Goal: Transaction & Acquisition: Book appointment/travel/reservation

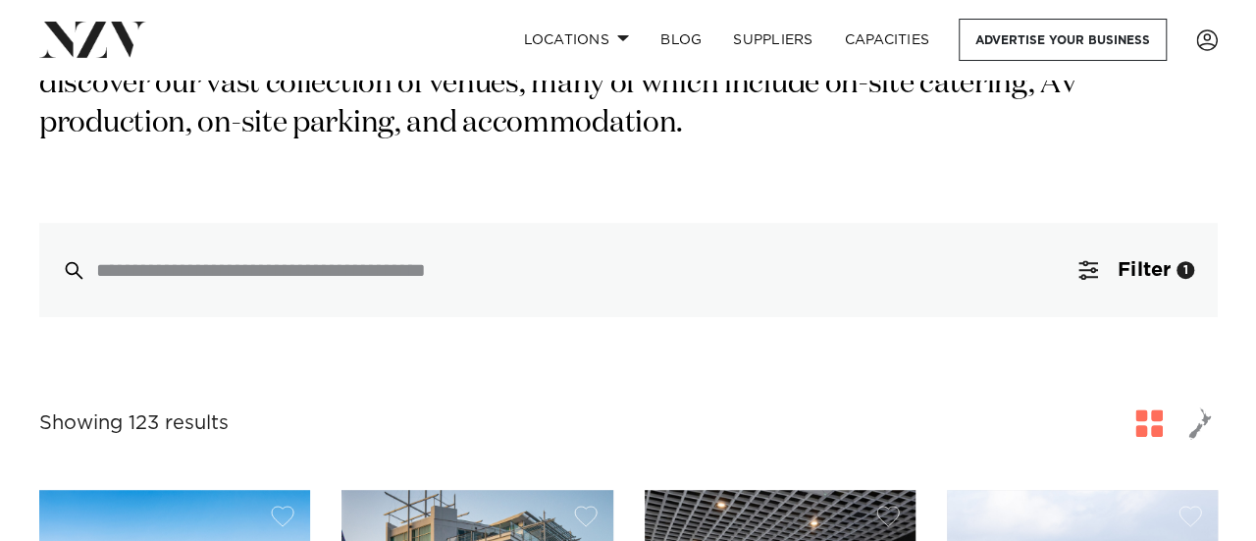
scroll to position [388, 0]
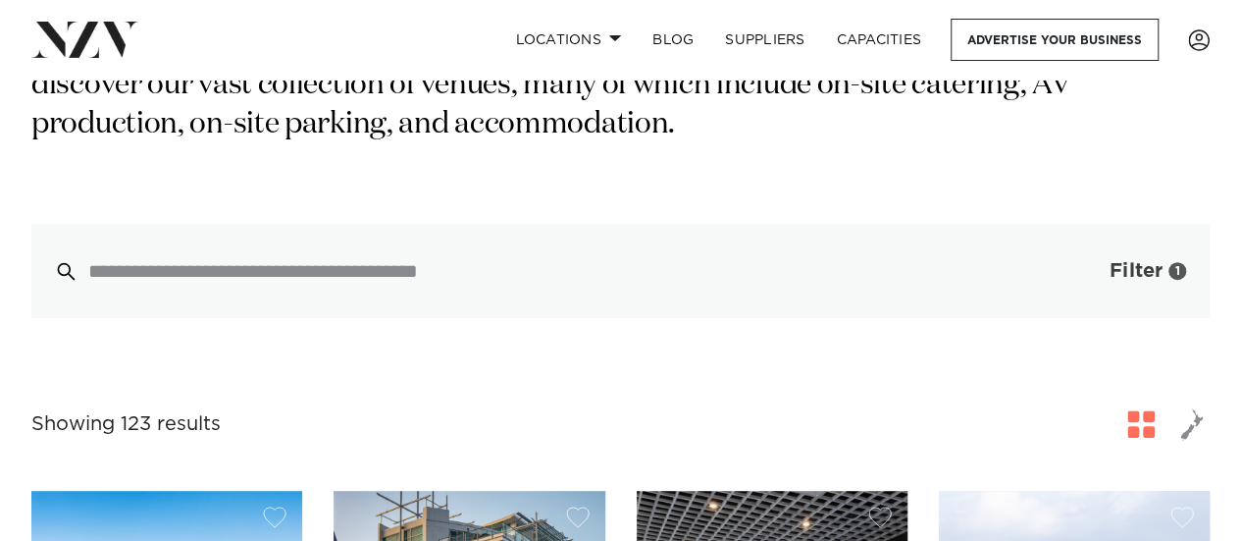
click at [1125, 261] on span "Filter" at bounding box center [1136, 271] width 53 height 20
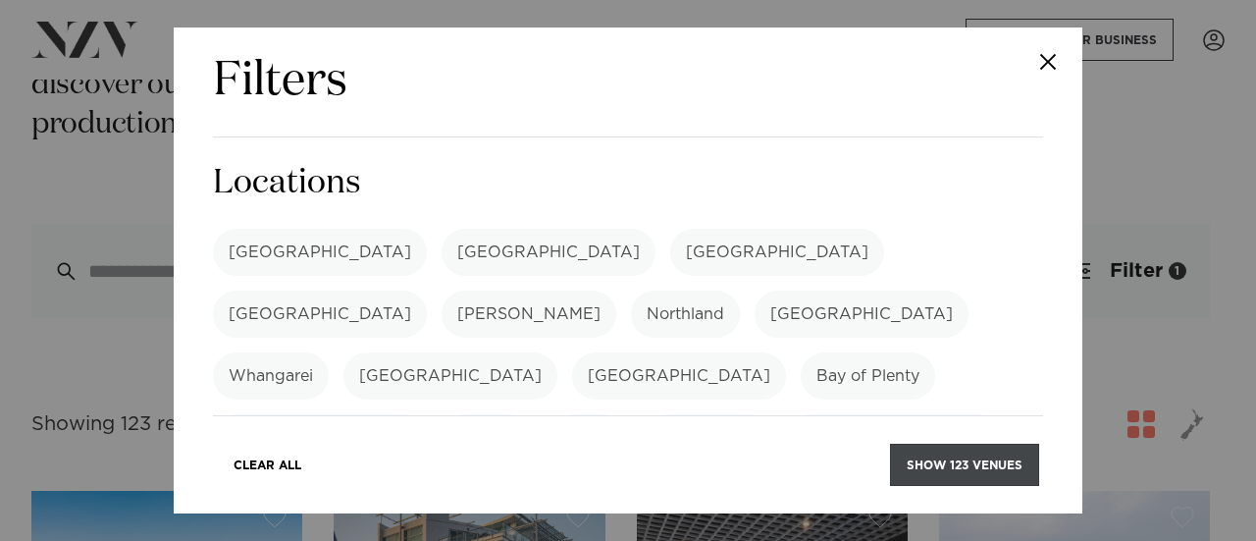
click at [941, 457] on button "Show 123 venues" at bounding box center [964, 465] width 149 height 42
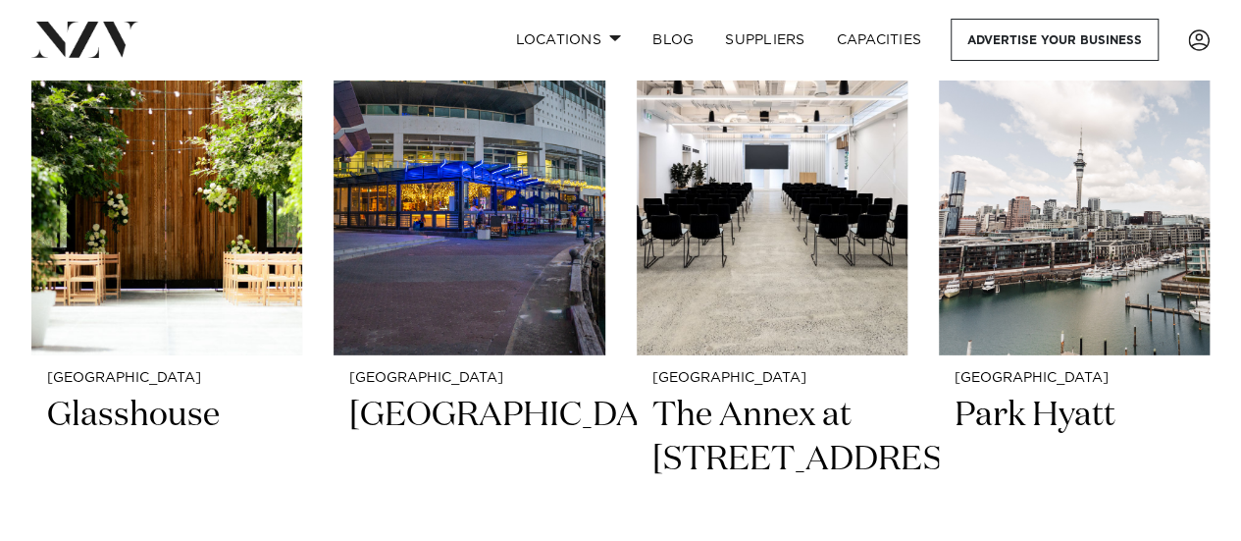
scroll to position [6495, 0]
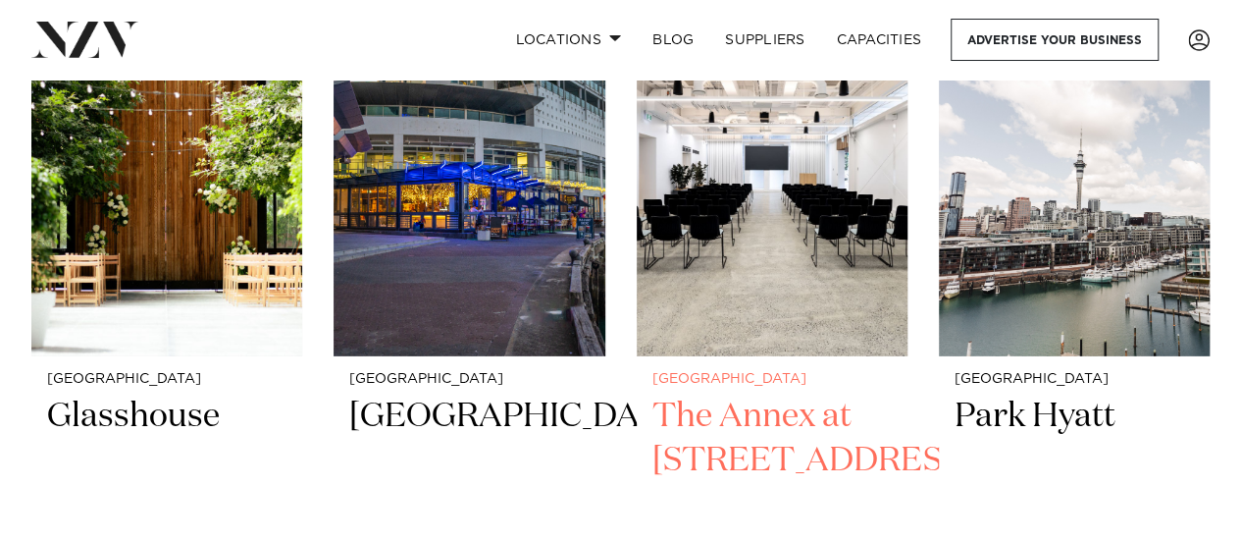
drag, startPoint x: 0, startPoint y: 0, endPoint x: 803, endPoint y: 276, distance: 848.7
click at [803, 276] on img at bounding box center [772, 174] width 271 height 364
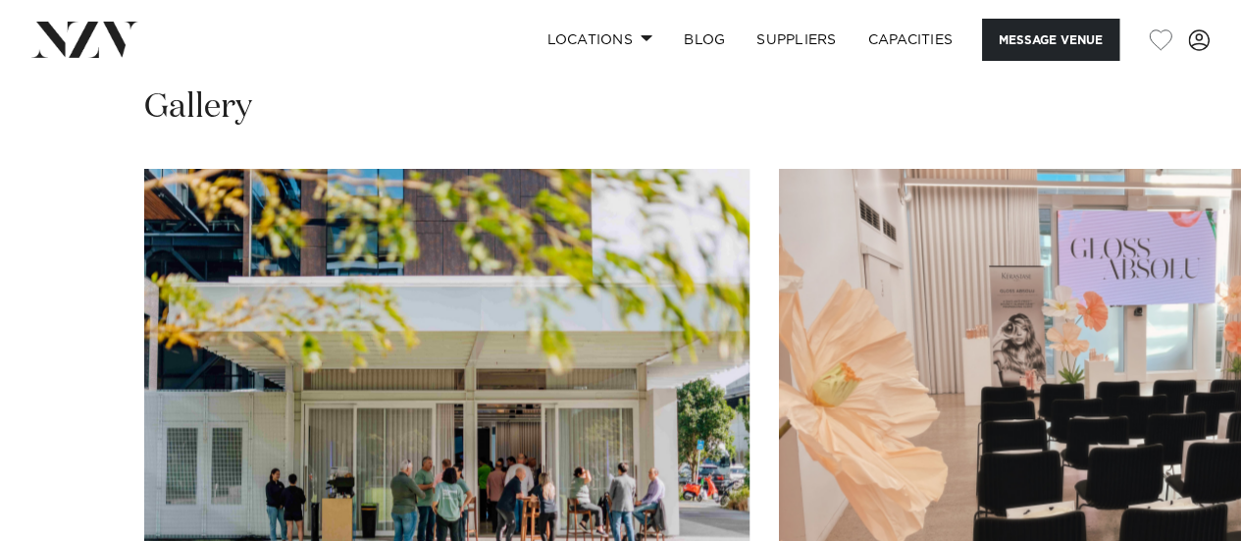
scroll to position [1804, 0]
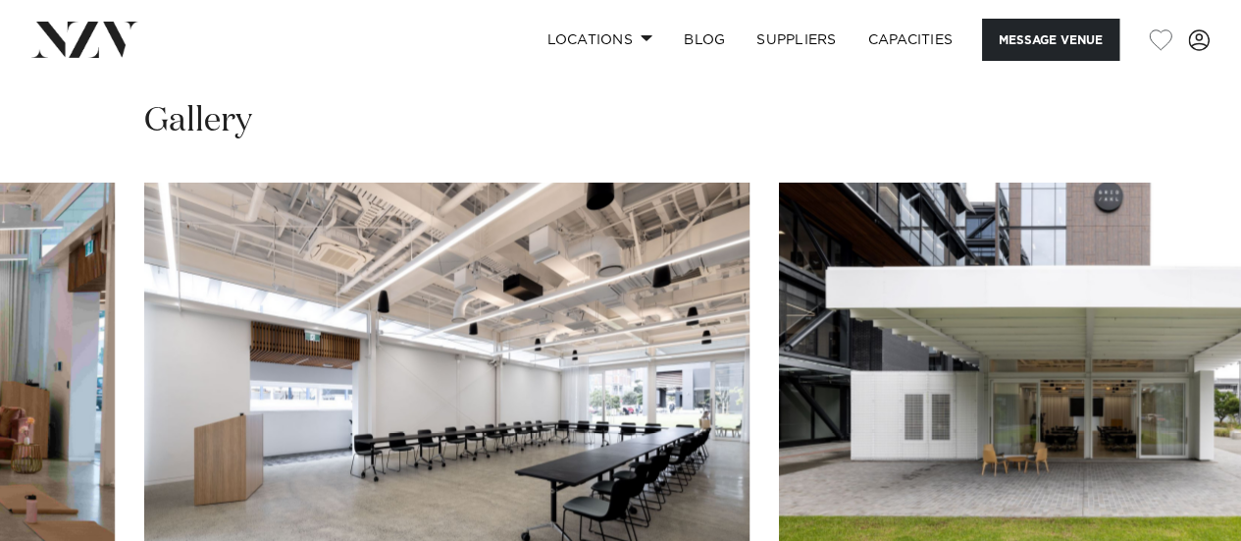
scroll to position [1812, 0]
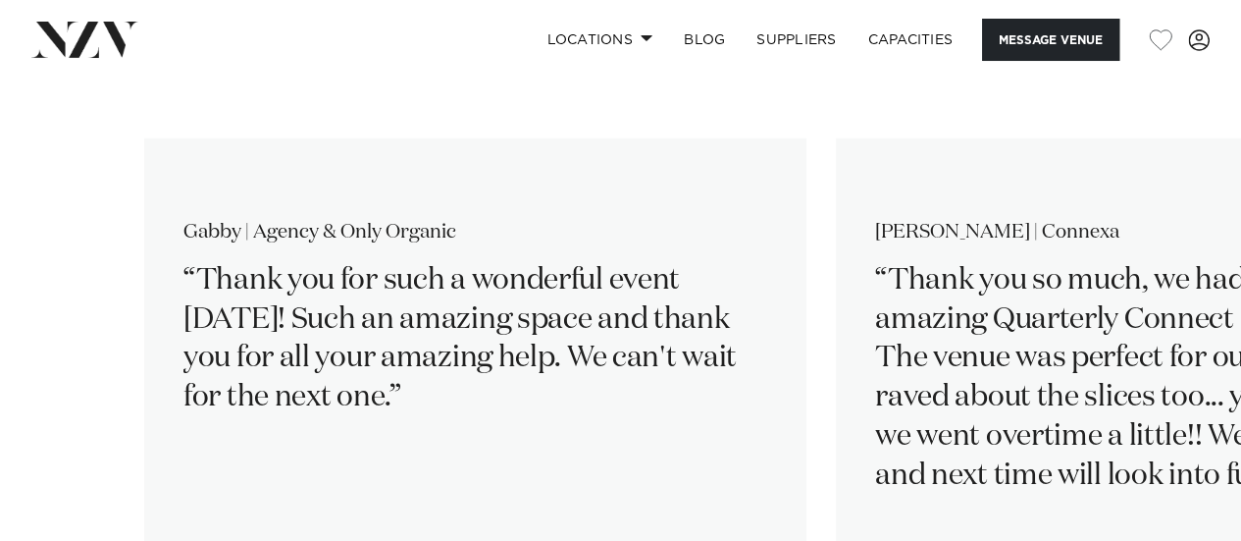
scroll to position [2881, 0]
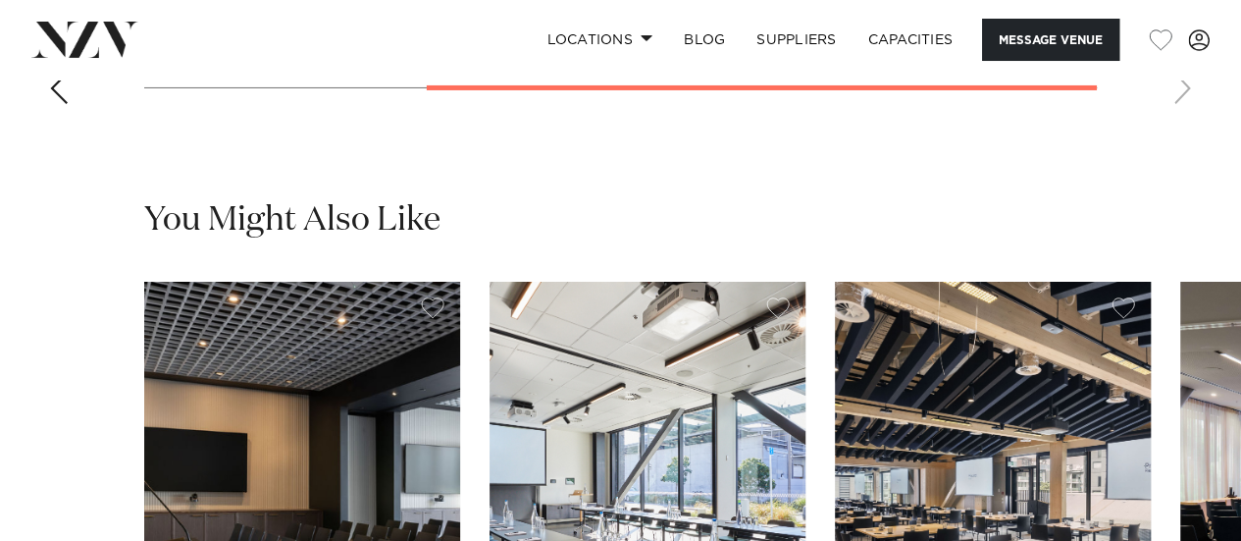
scroll to position [3398, 0]
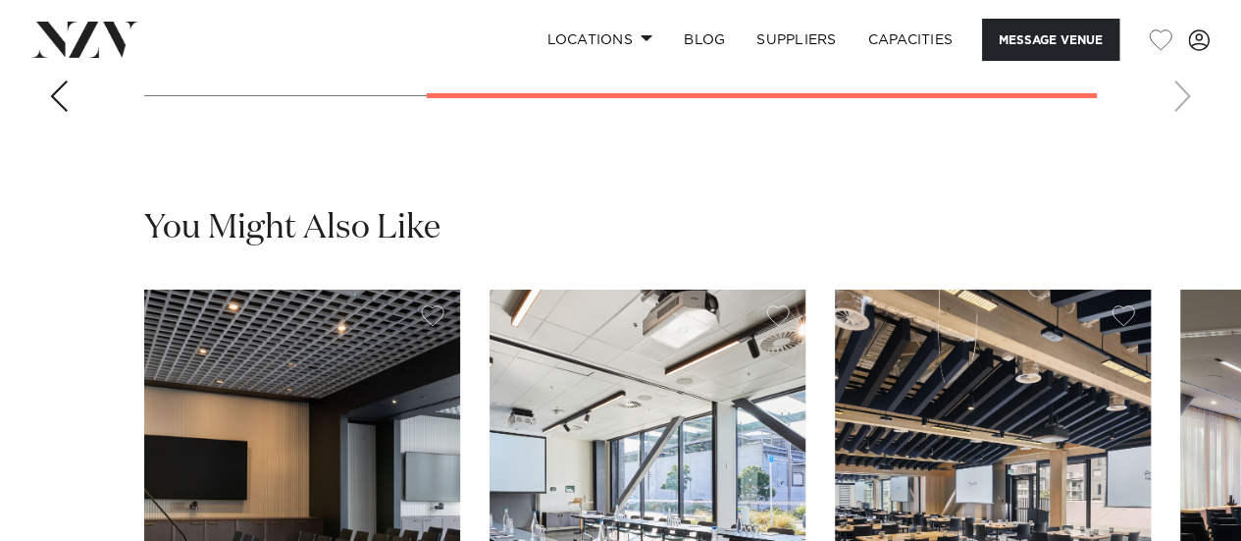
click at [292, 417] on img "1 / 6" at bounding box center [302, 501] width 316 height 424
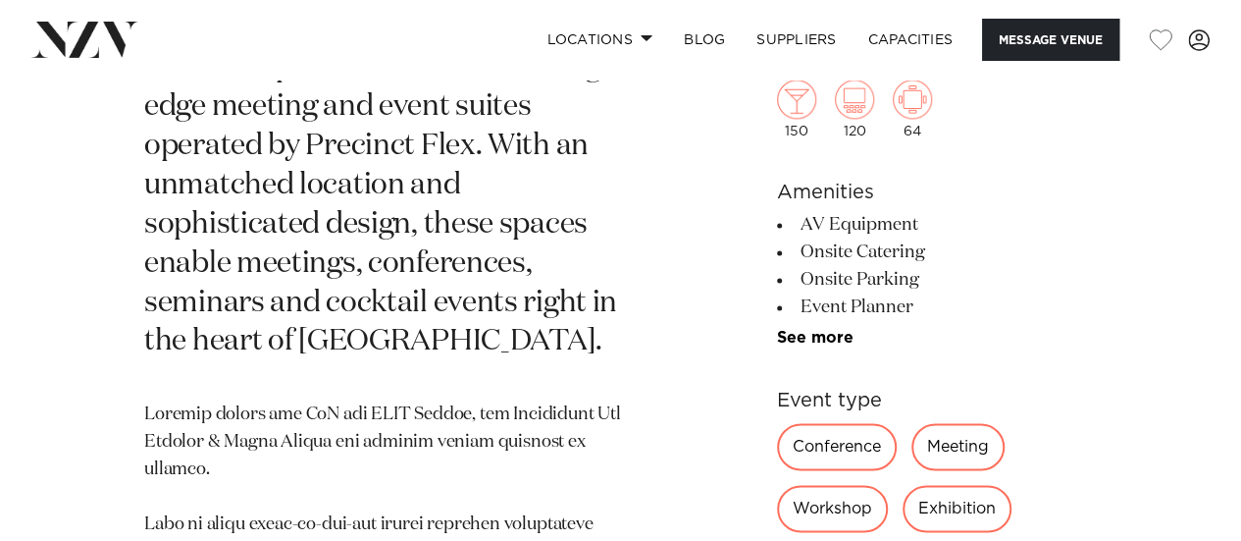
scroll to position [1191, 0]
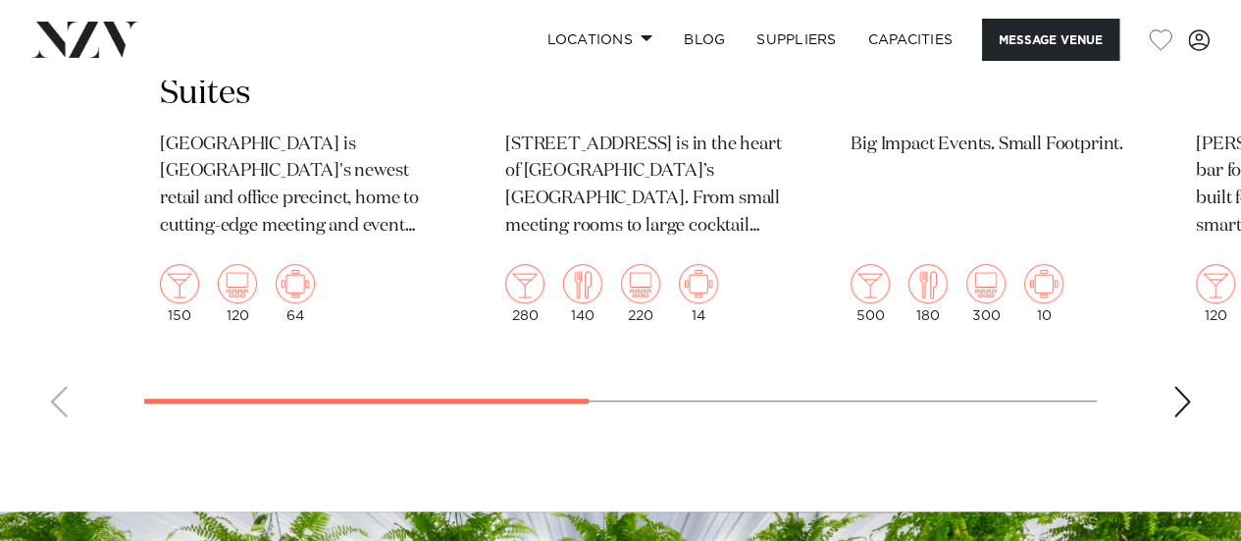
scroll to position [4162, 0]
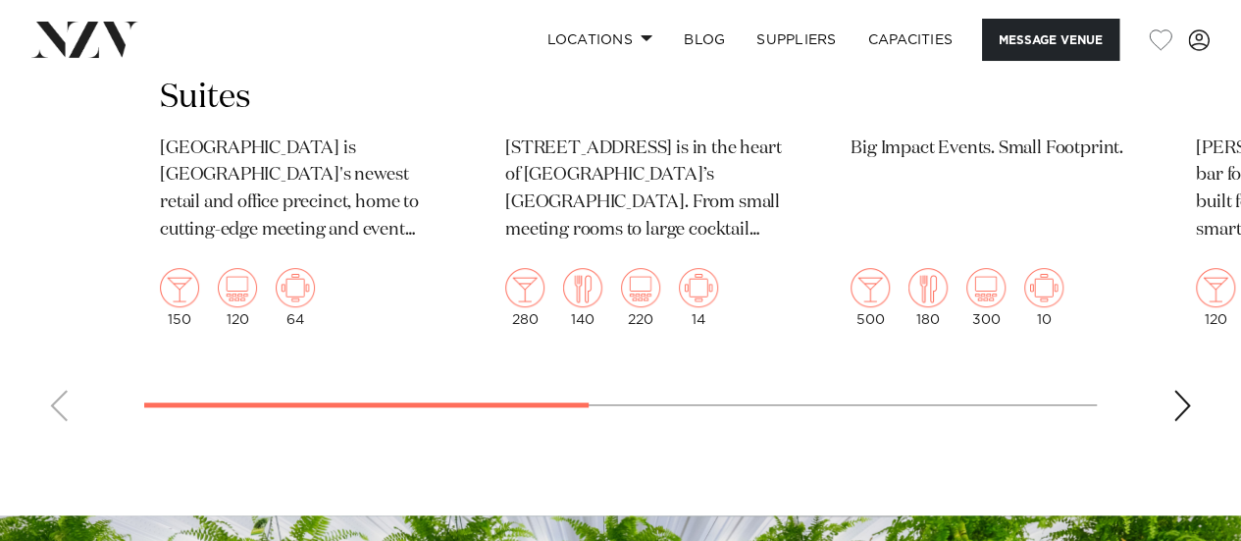
click at [1186, 390] on div "Next slide" at bounding box center [1183, 405] width 20 height 31
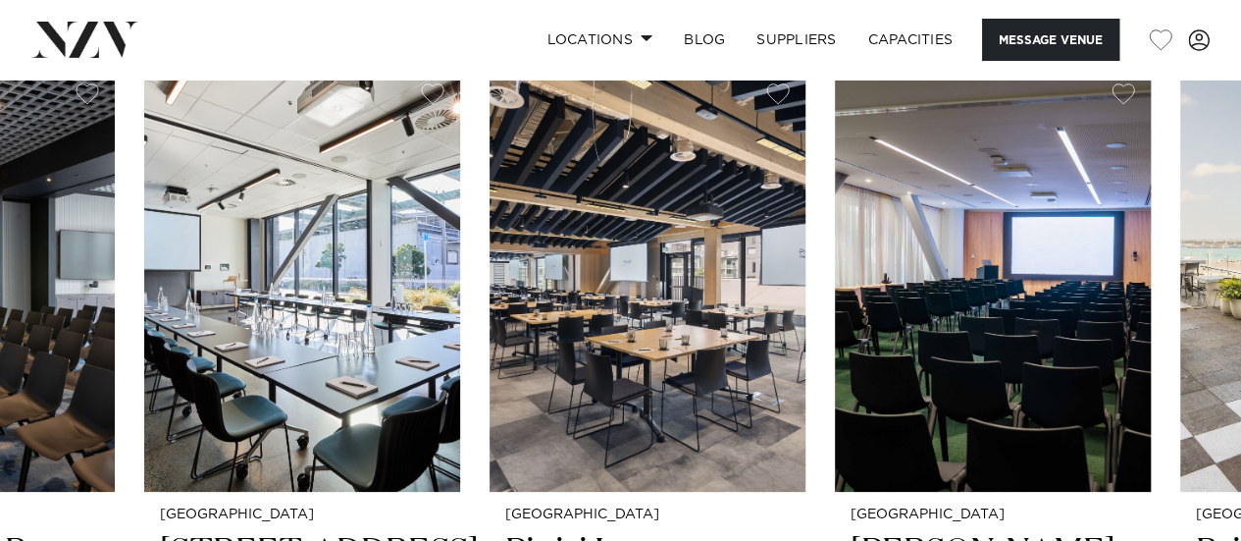
scroll to position [3621, 0]
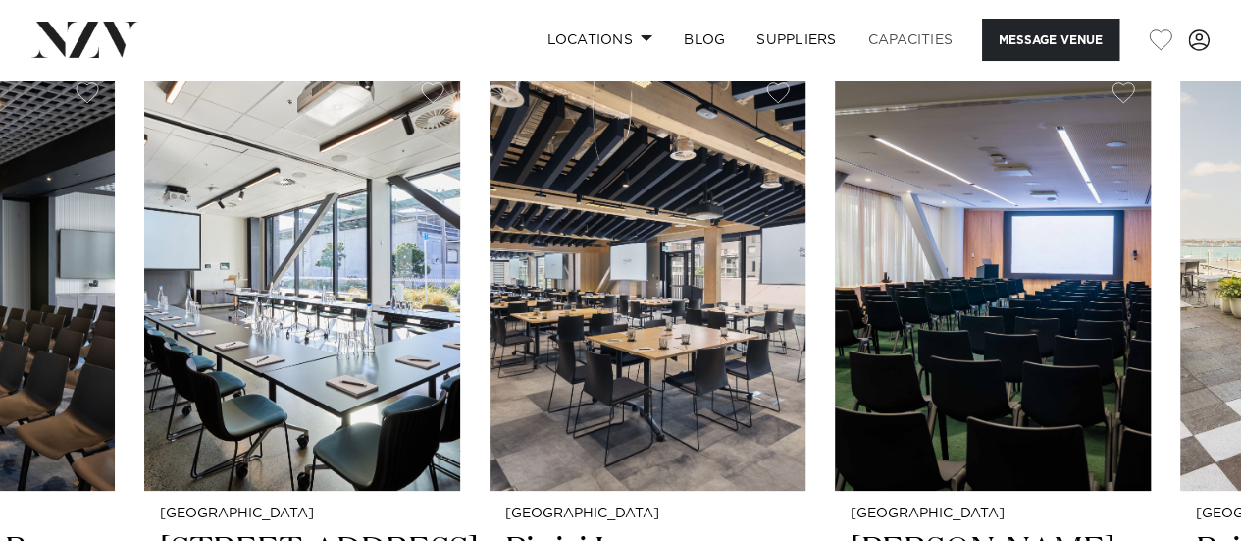
click at [901, 42] on link "Capacities" at bounding box center [911, 40] width 117 height 42
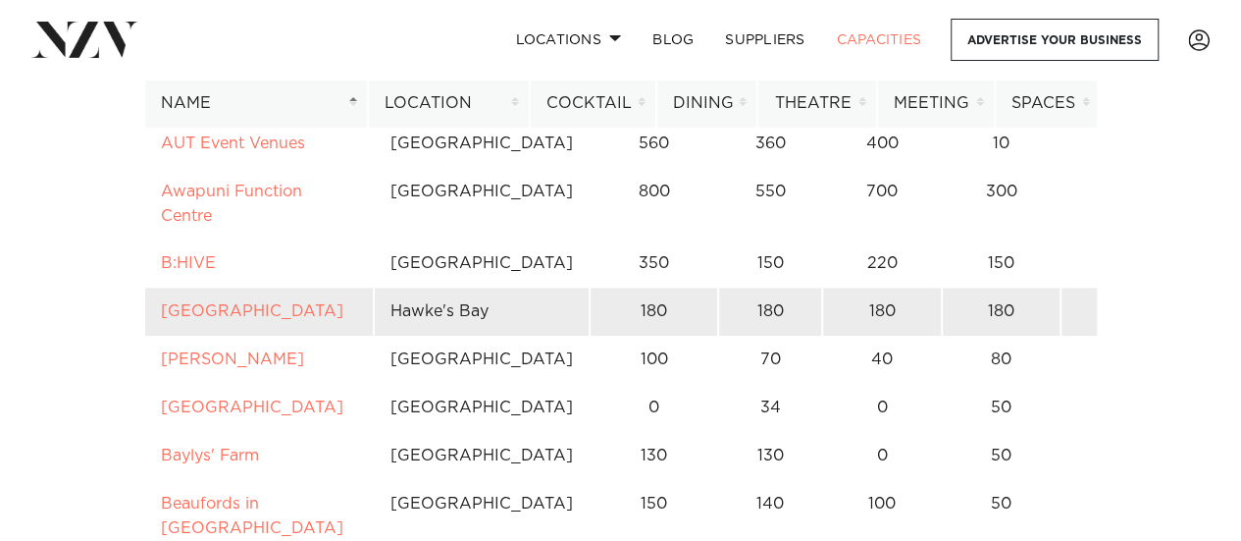
scroll to position [967, 0]
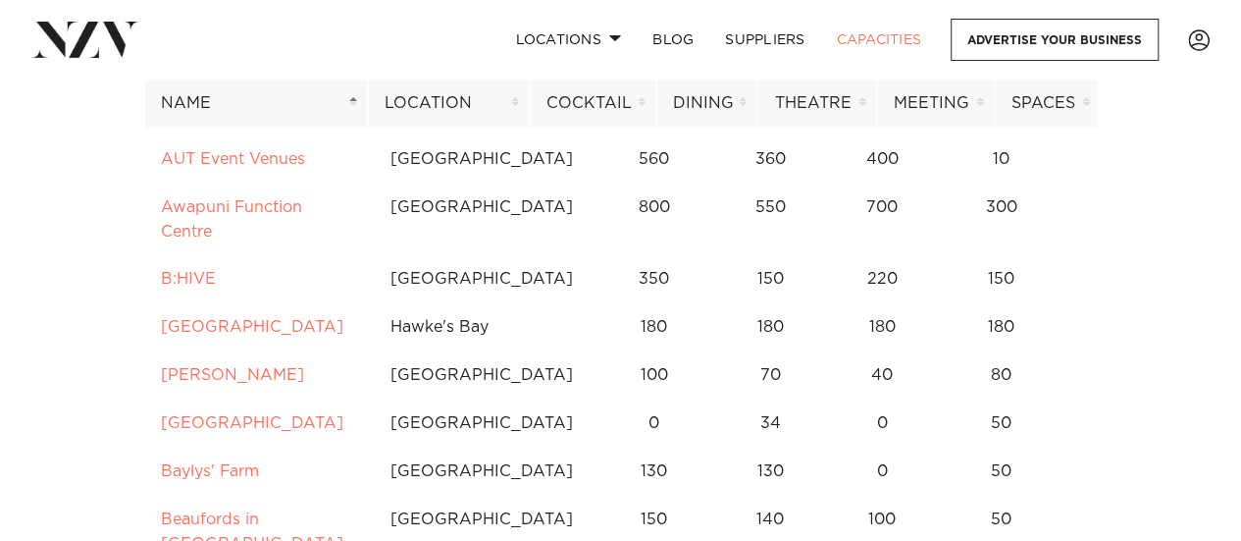
click at [356, 96] on th "Name" at bounding box center [256, 103] width 224 height 48
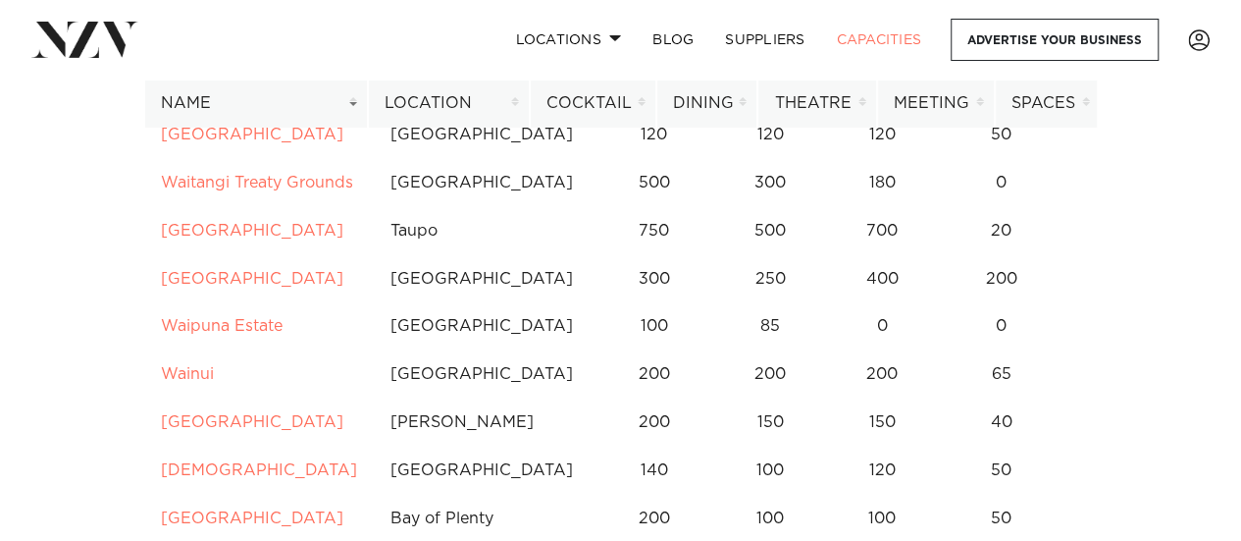
click at [442, 102] on th "Location" at bounding box center [449, 103] width 162 height 48
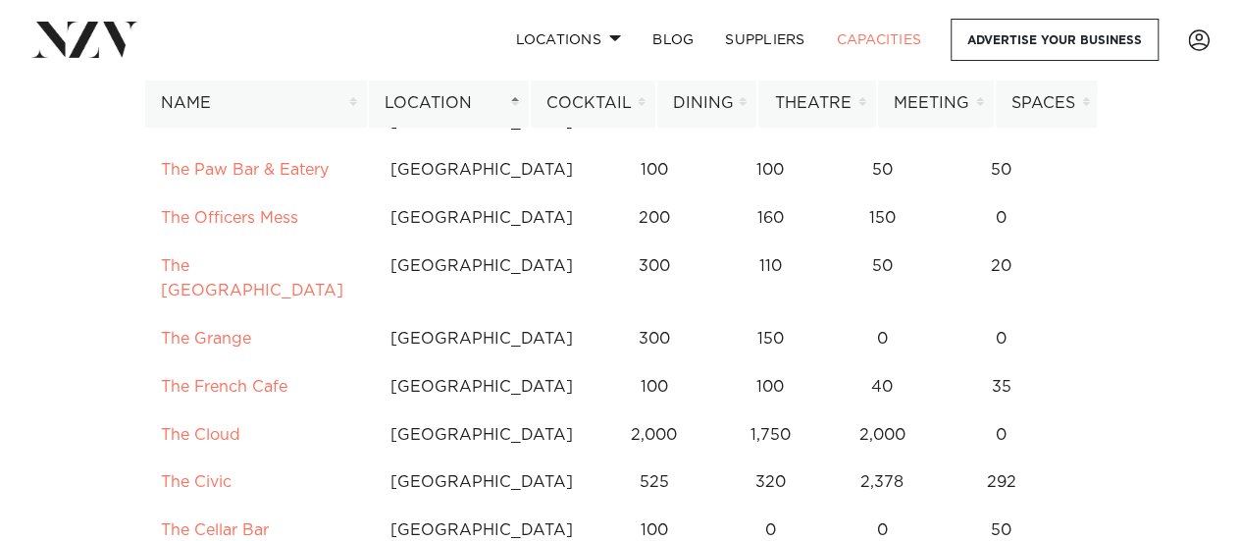
scroll to position [1146, 0]
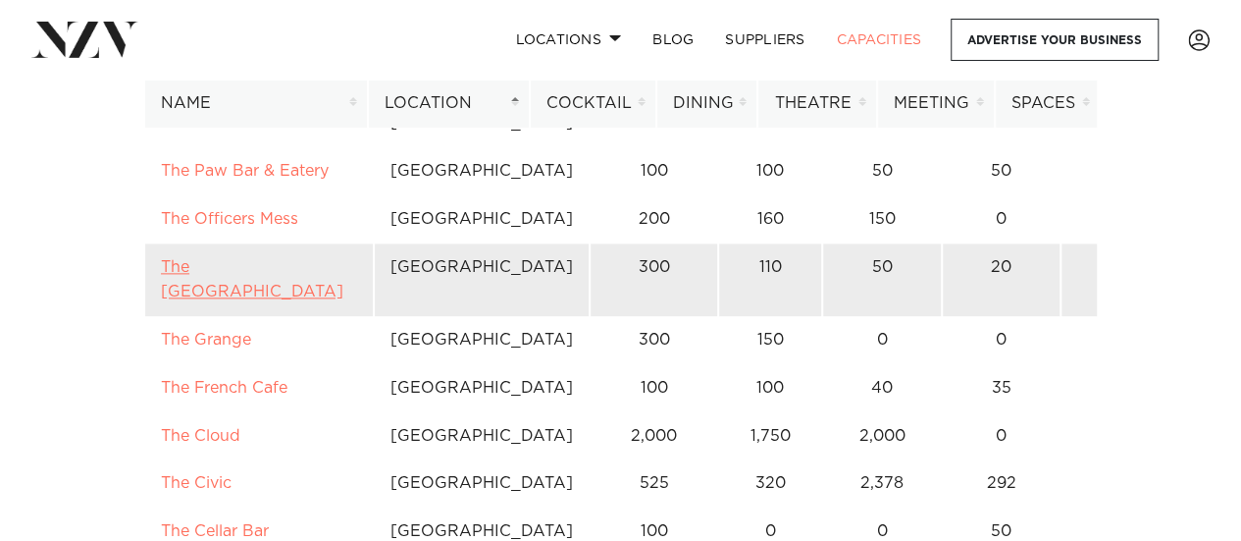
click at [265, 295] on link "The Hotel Britomart" at bounding box center [252, 279] width 183 height 40
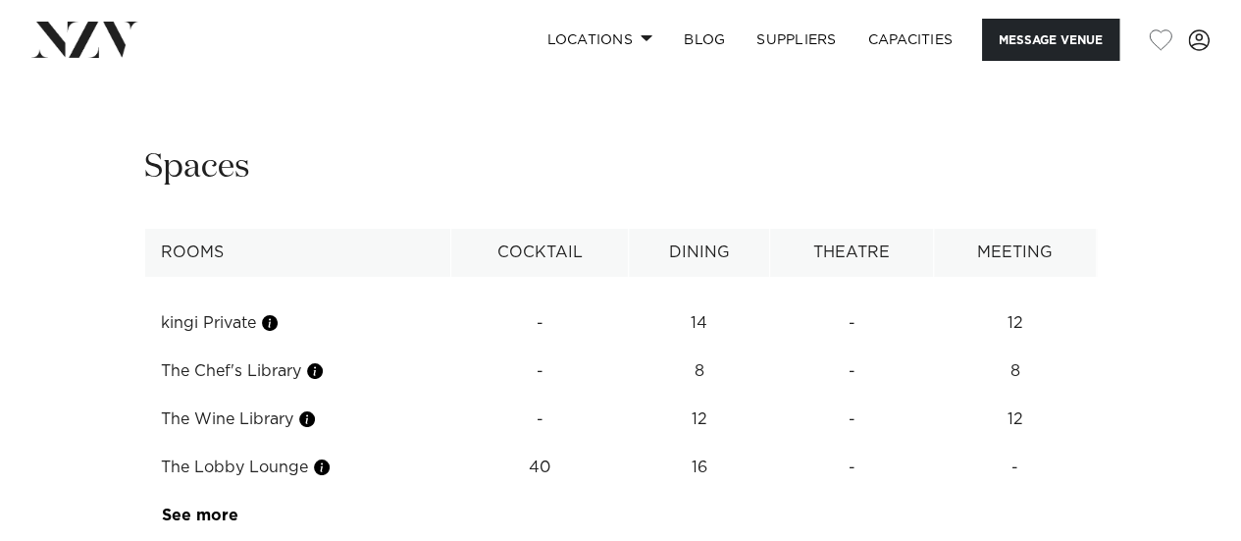
scroll to position [3533, 0]
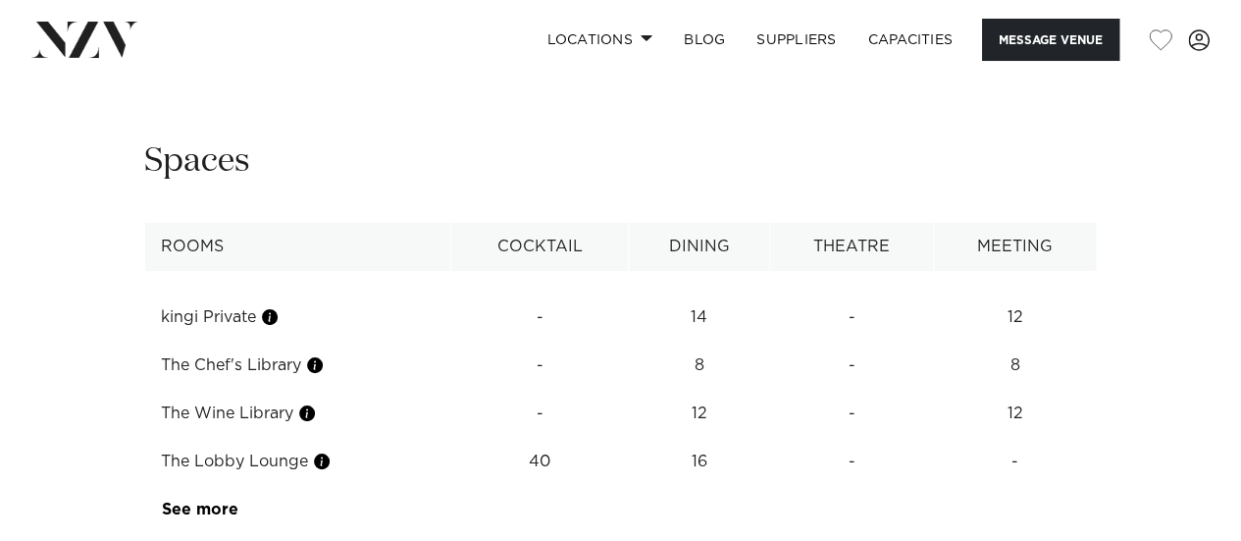
click at [1185, 45] on div "Next slide" at bounding box center [1183, 29] width 20 height 31
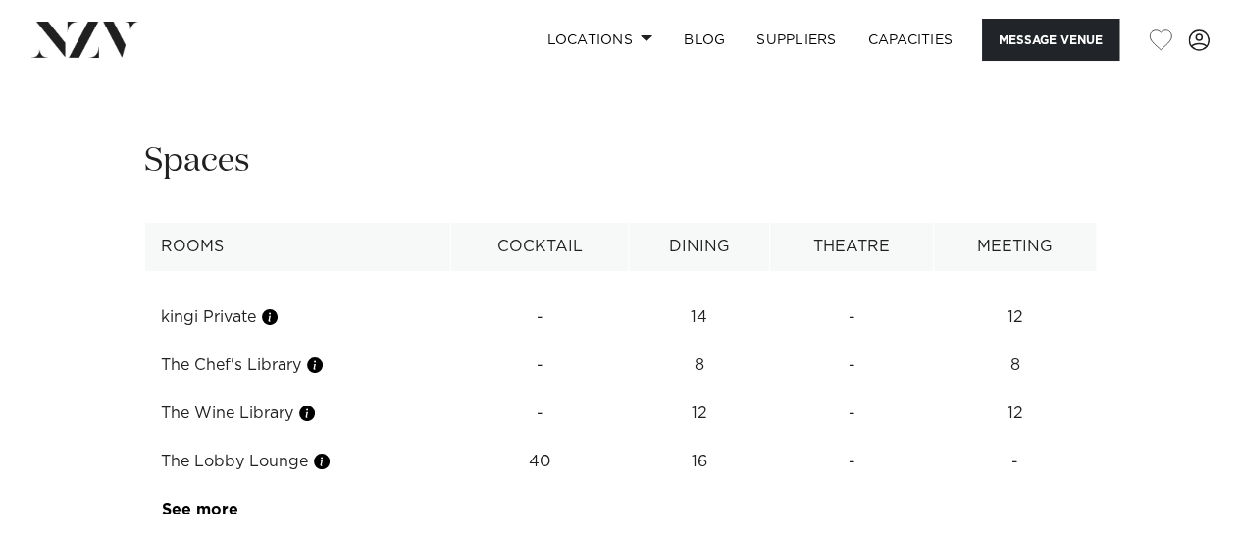
click at [1185, 45] on div "Next slide" at bounding box center [1183, 29] width 20 height 31
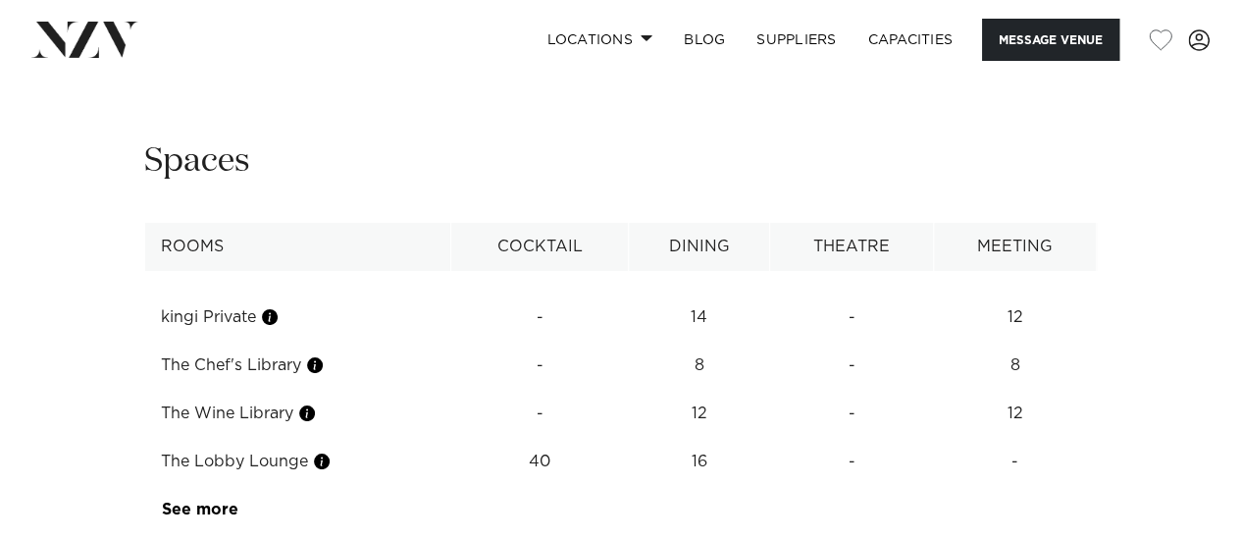
click at [1185, 45] on div "Next slide" at bounding box center [1183, 29] width 20 height 31
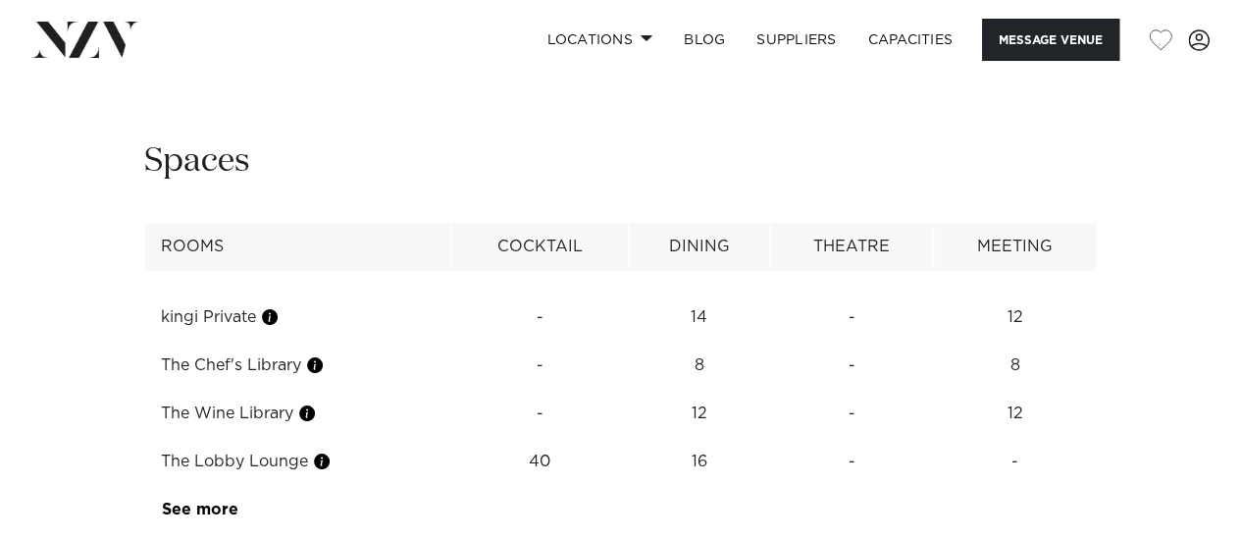
click at [1185, 45] on div "Next slide" at bounding box center [1183, 29] width 20 height 31
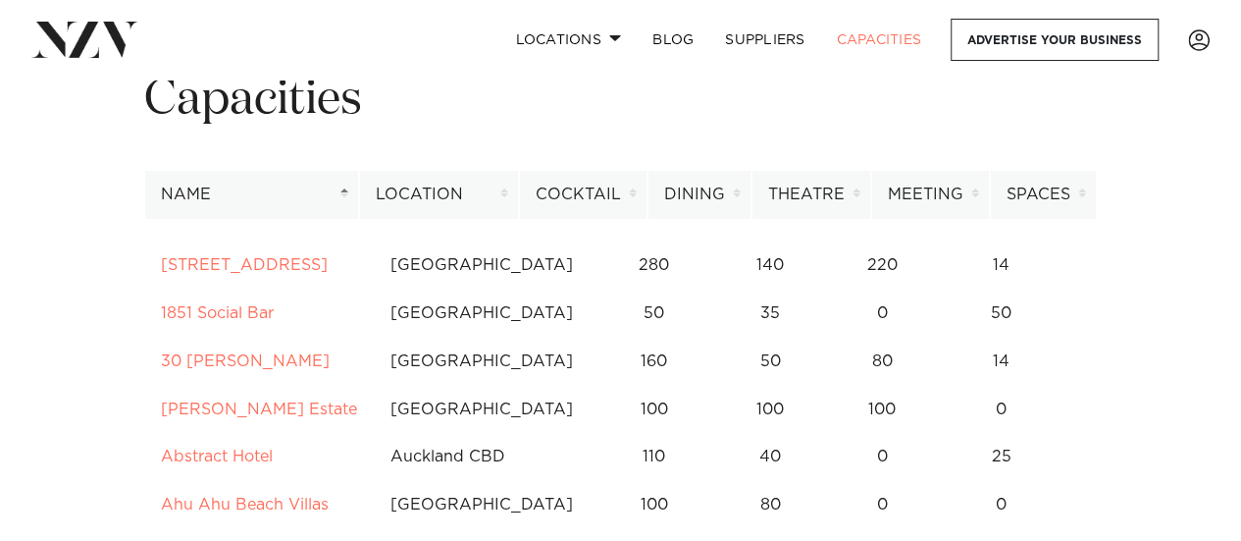
scroll to position [93, 0]
click at [459, 190] on th "Location" at bounding box center [439, 194] width 160 height 48
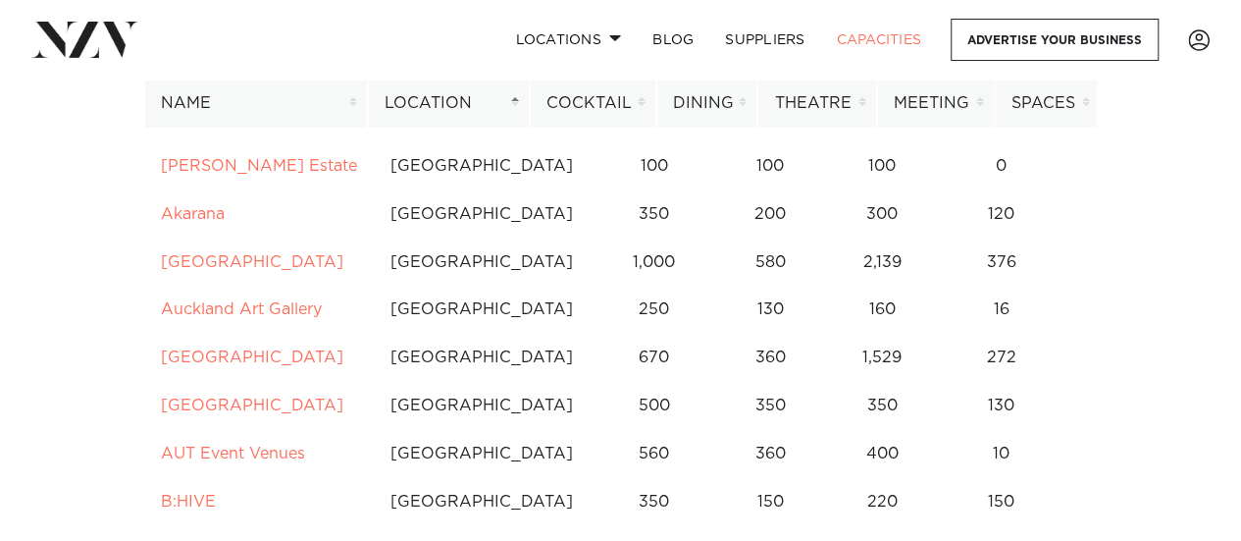
scroll to position [241, 0]
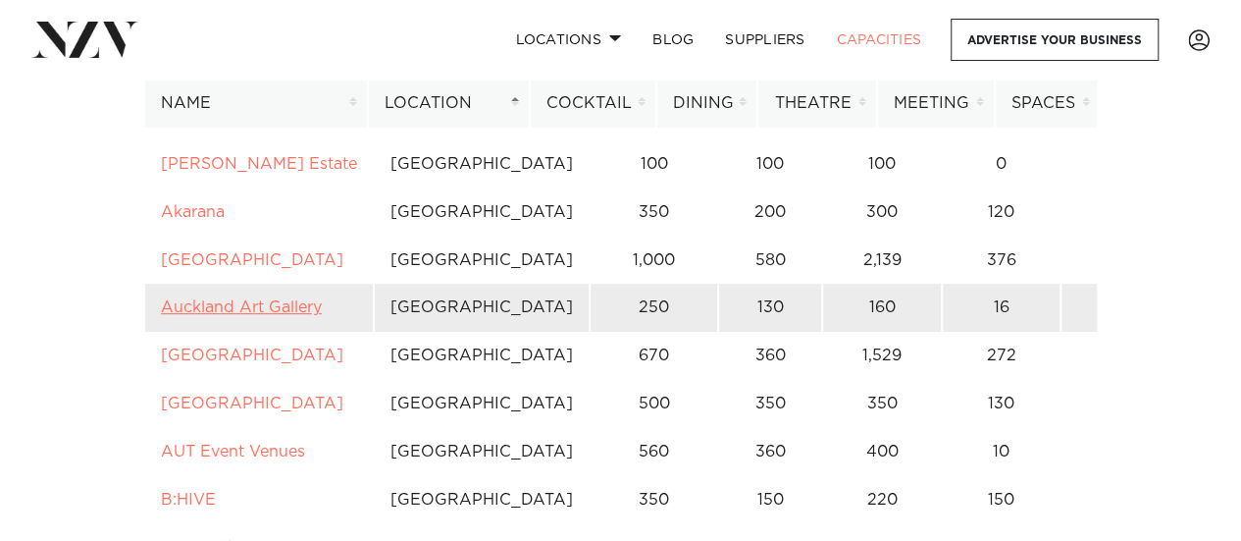
click at [282, 309] on link "Auckland Art Gallery" at bounding box center [241, 307] width 161 height 16
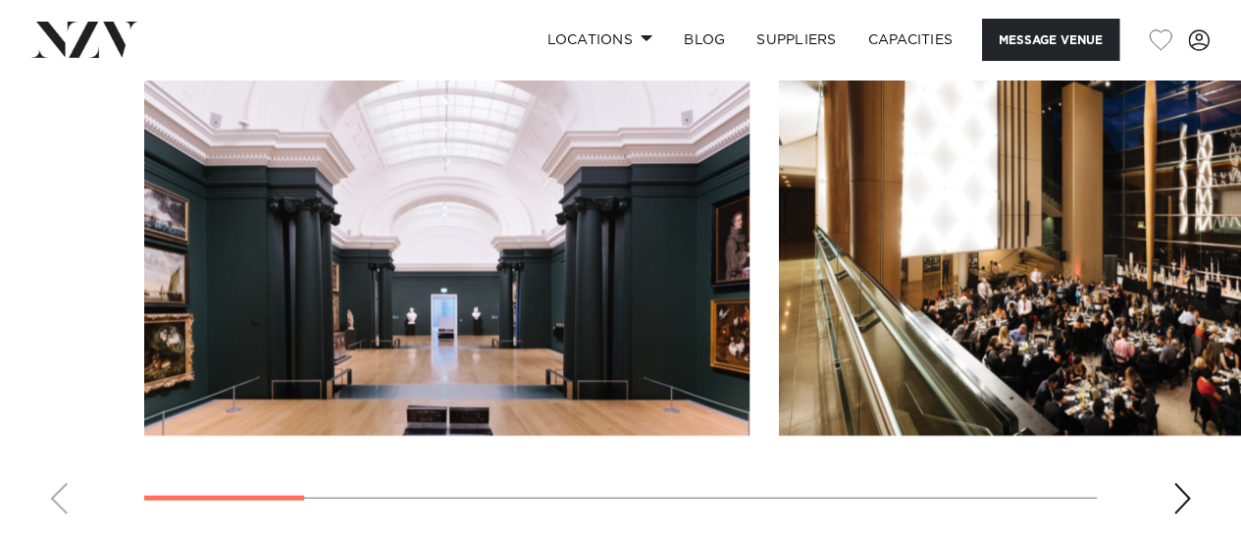
scroll to position [2000, 0]
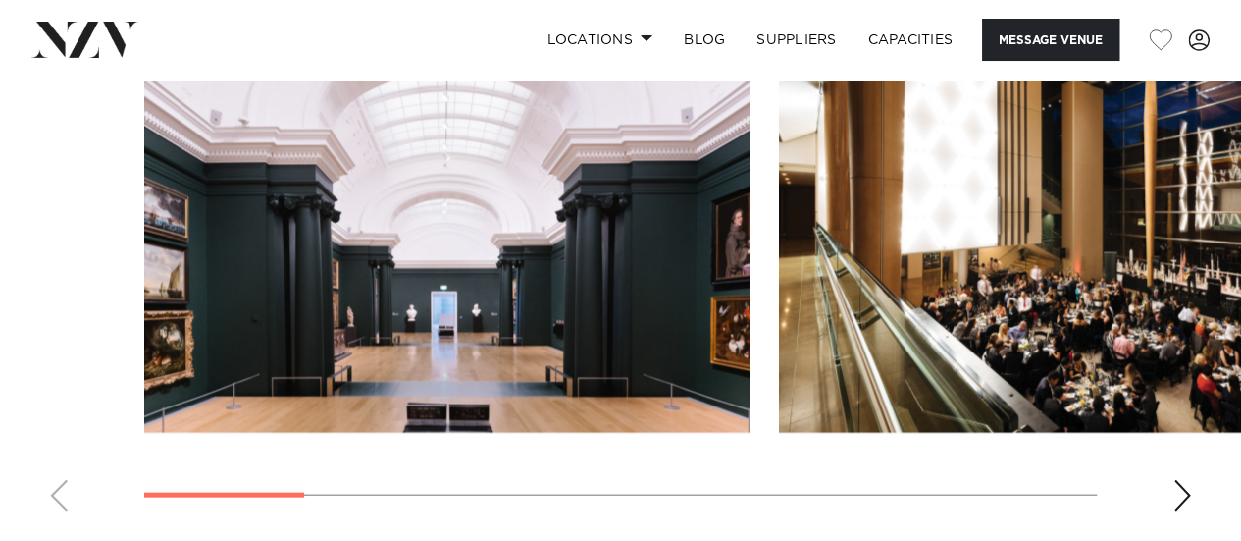
click at [1180, 494] on div "Next slide" at bounding box center [1183, 495] width 20 height 31
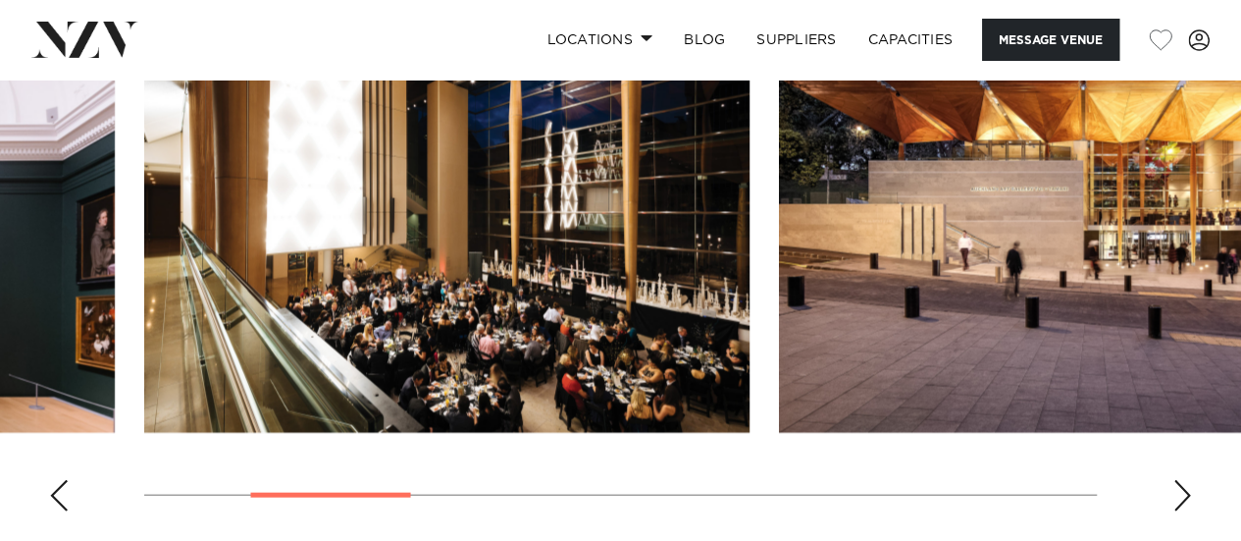
click at [1180, 494] on div "Next slide" at bounding box center [1183, 495] width 20 height 31
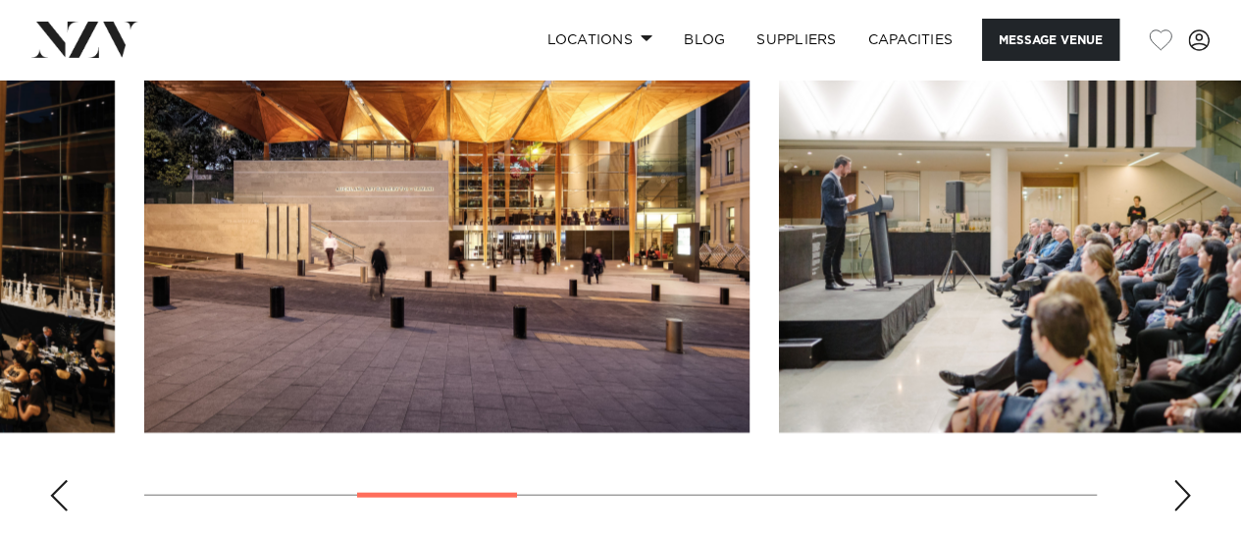
click at [1180, 494] on div "Next slide" at bounding box center [1183, 495] width 20 height 31
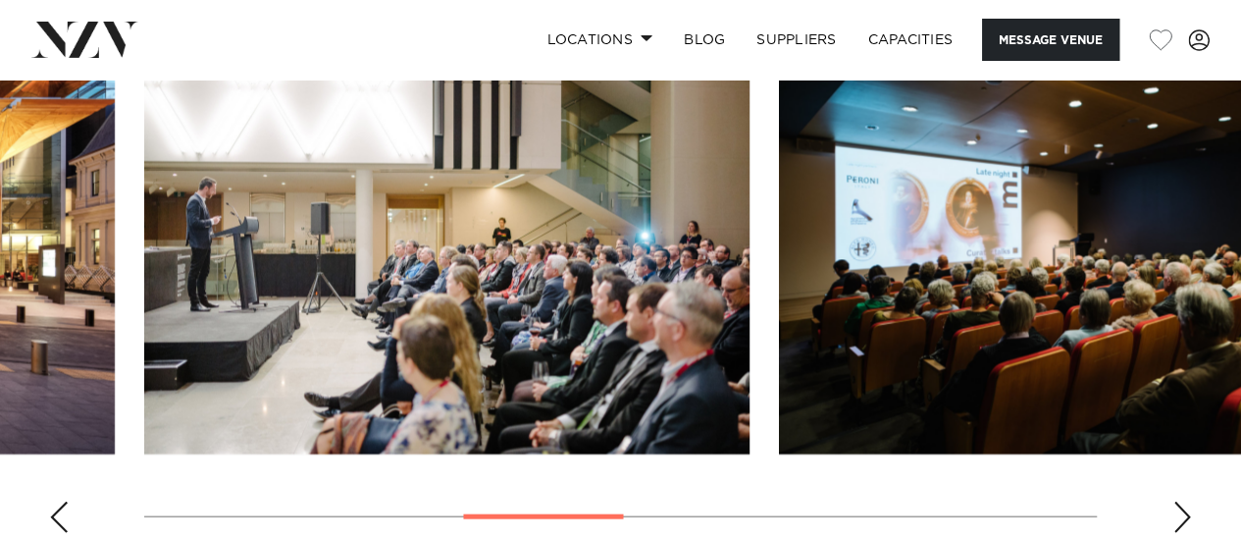
scroll to position [1977, 0]
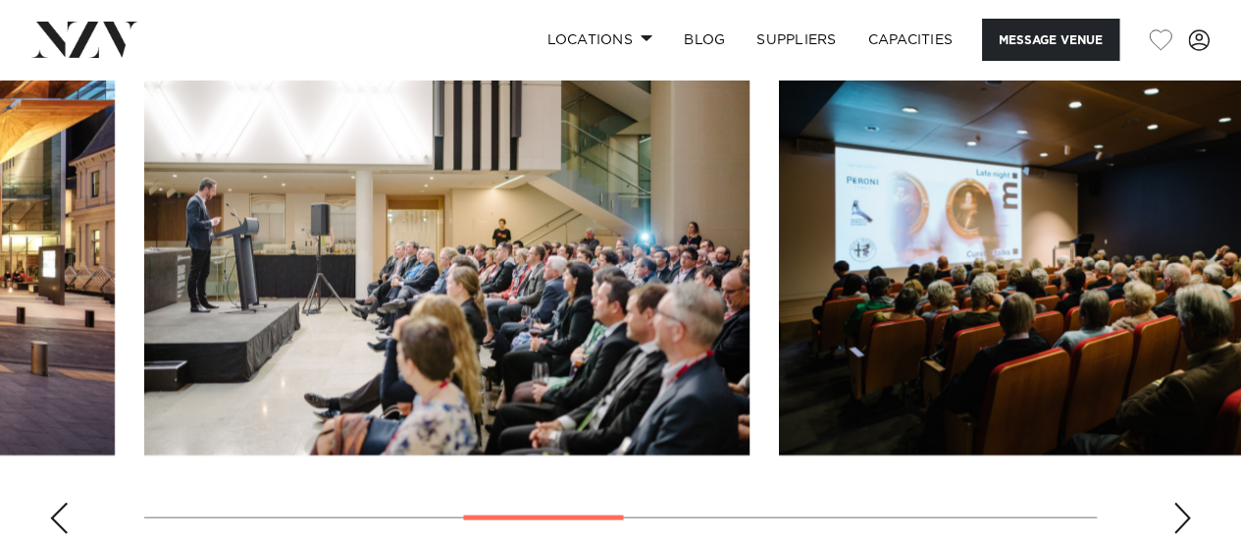
click at [1183, 516] on div "Next slide" at bounding box center [1183, 517] width 20 height 31
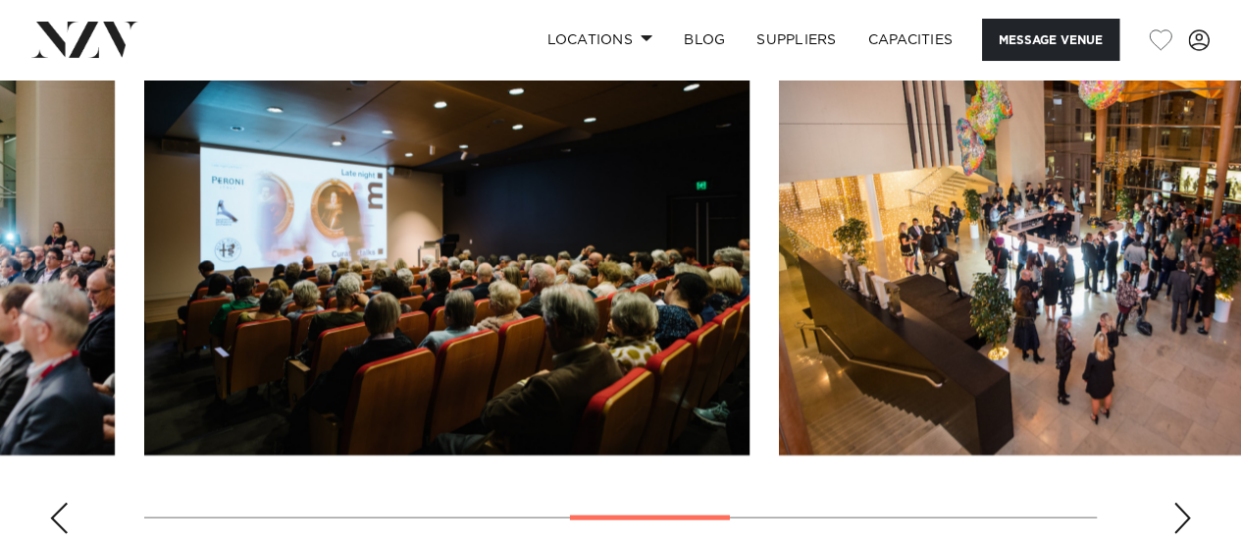
click at [55, 520] on div "Previous slide" at bounding box center [59, 517] width 20 height 31
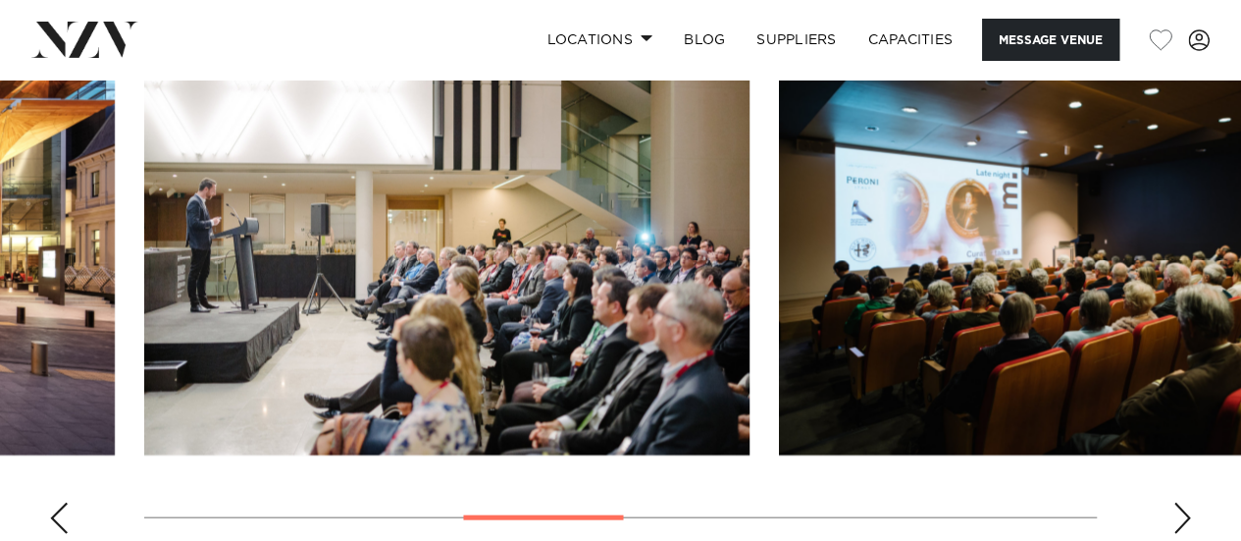
click at [348, 309] on img "4 / 9" at bounding box center [446, 233] width 605 height 445
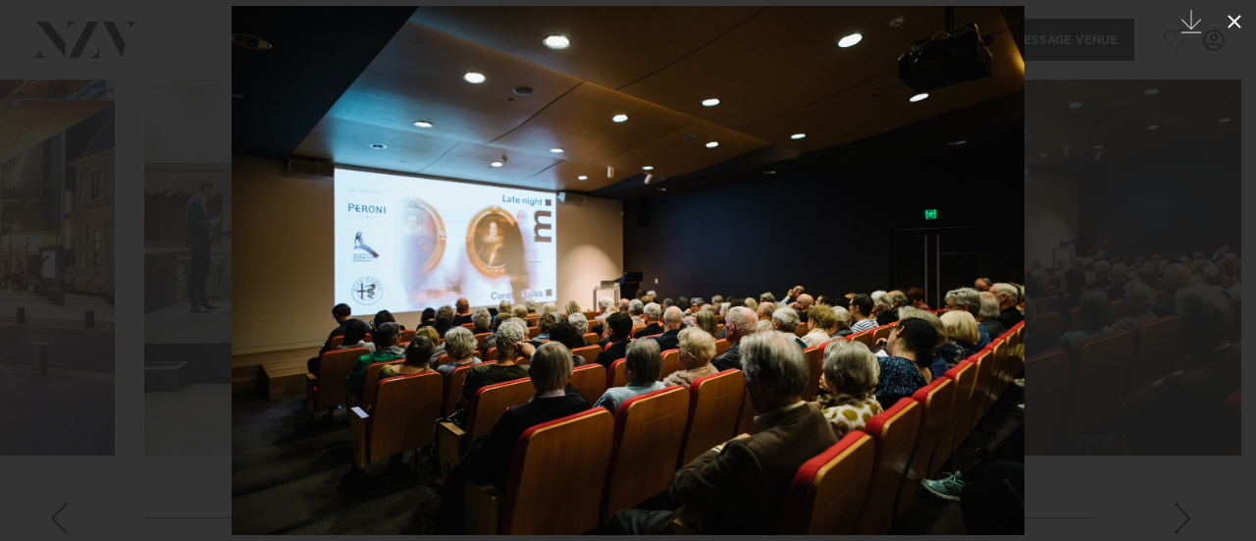
click at [1232, 19] on icon at bounding box center [1235, 22] width 24 height 24
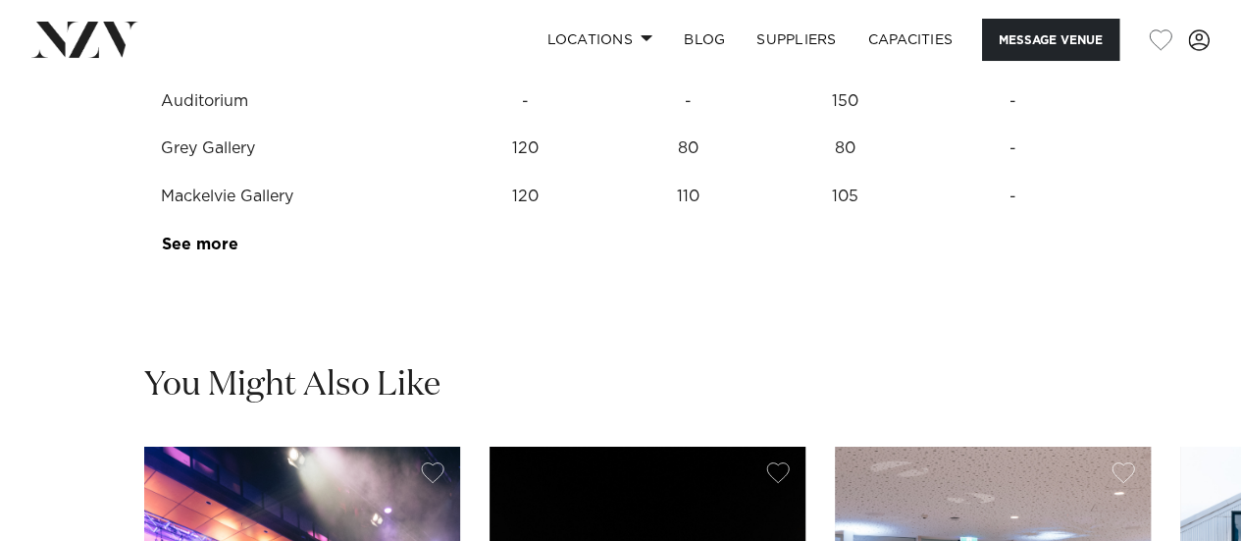
scroll to position [2697, 0]
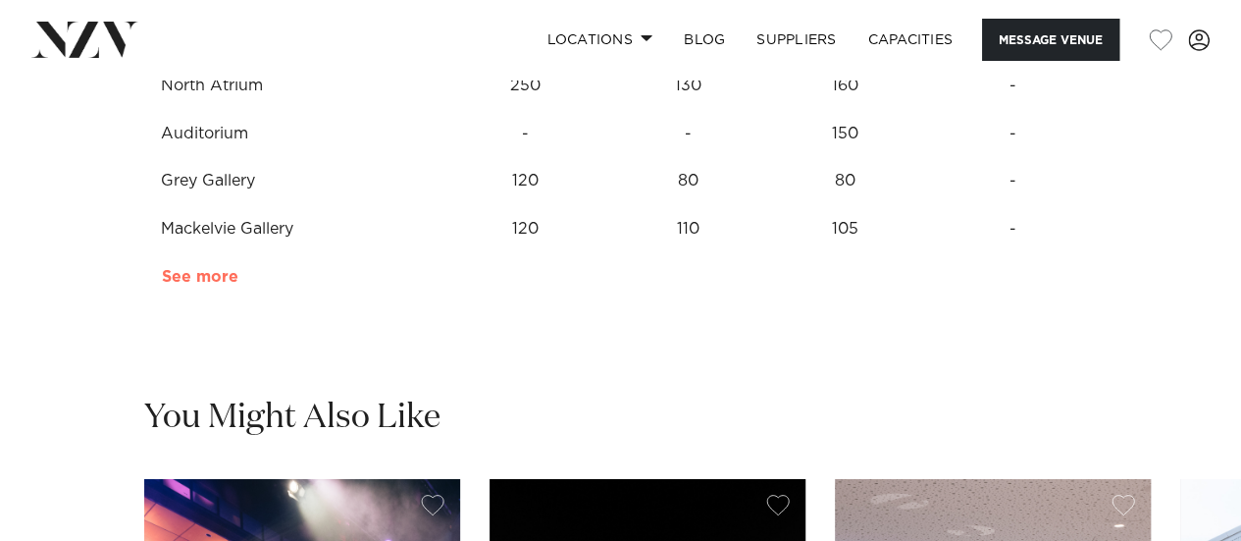
click at [217, 275] on link "See more" at bounding box center [238, 277] width 153 height 16
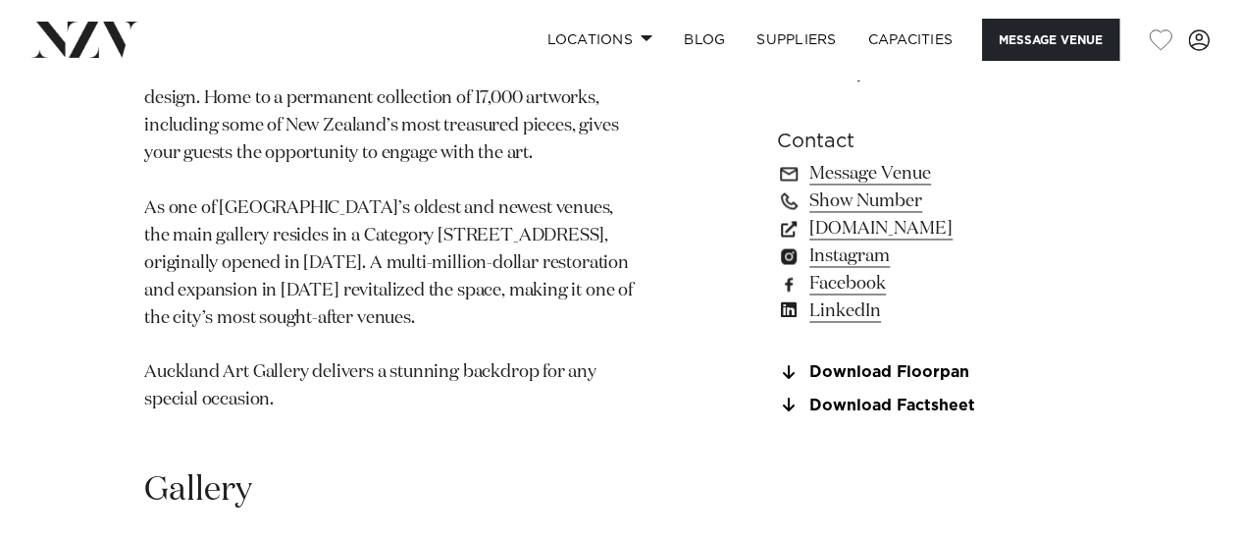
scroll to position [1437, 0]
click at [828, 375] on link "Download Floorpan" at bounding box center [937, 373] width 320 height 18
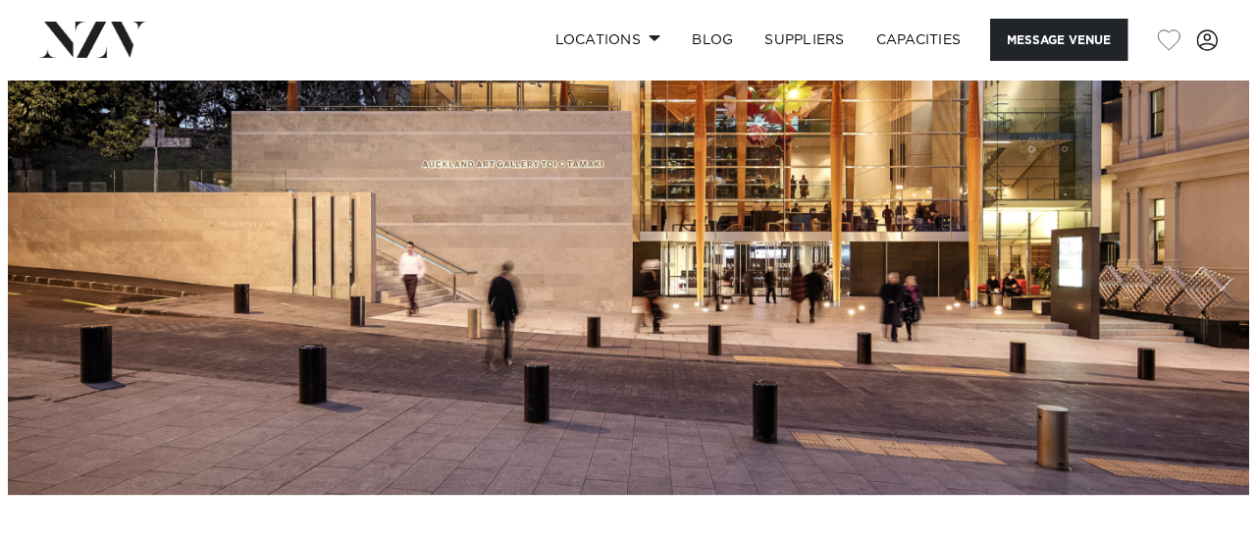
scroll to position [165, 0]
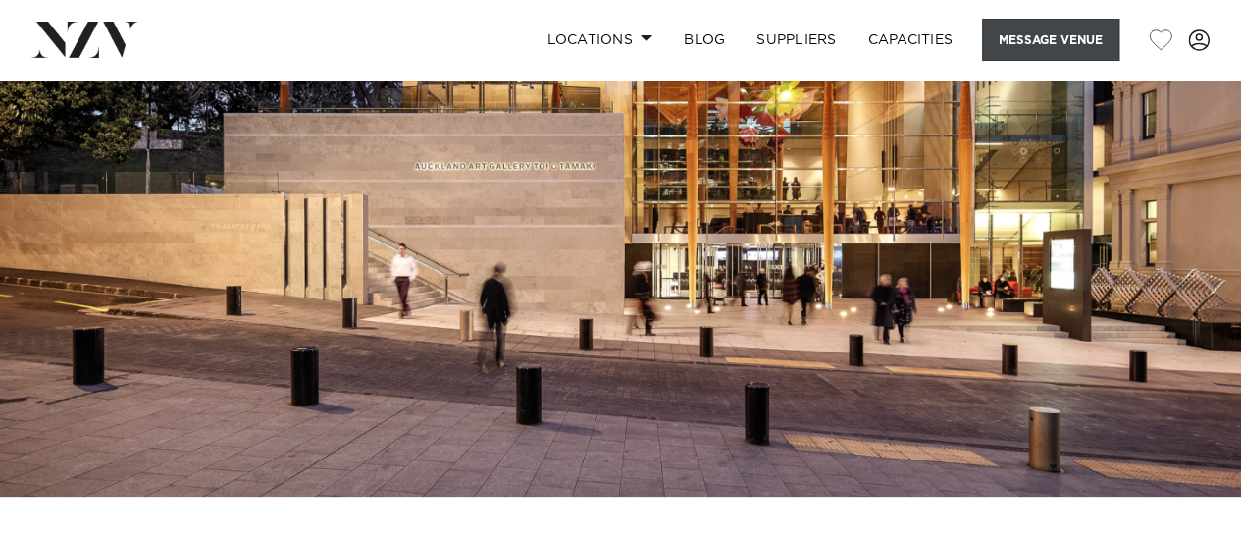
click at [1058, 34] on button "Message Venue" at bounding box center [1050, 40] width 137 height 42
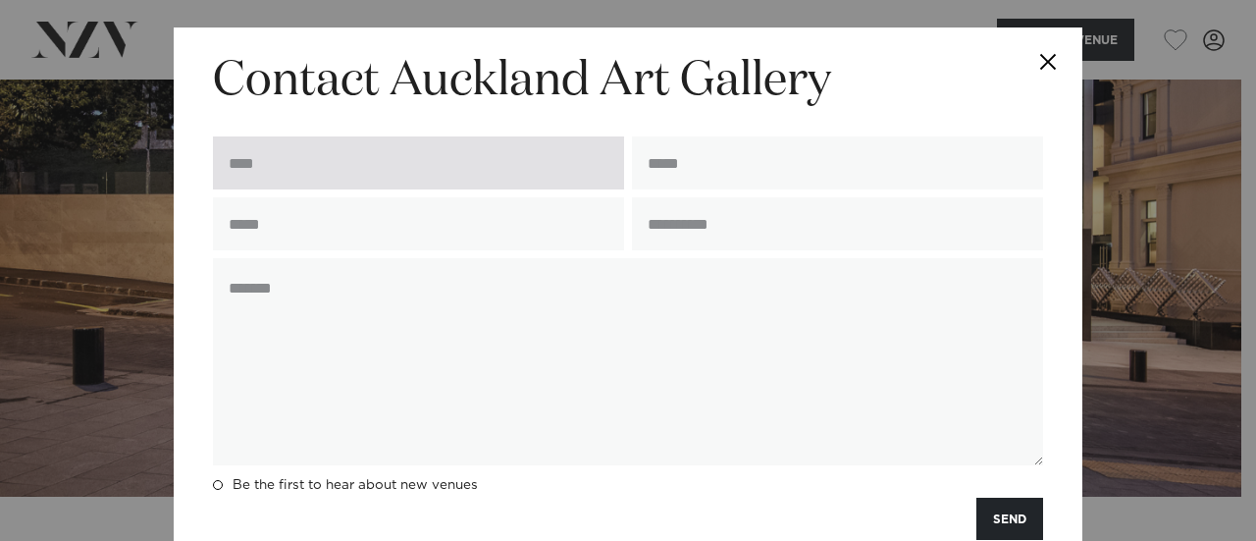
click at [380, 156] on input "text" at bounding box center [418, 162] width 411 height 53
type input "**********"
type input "*********"
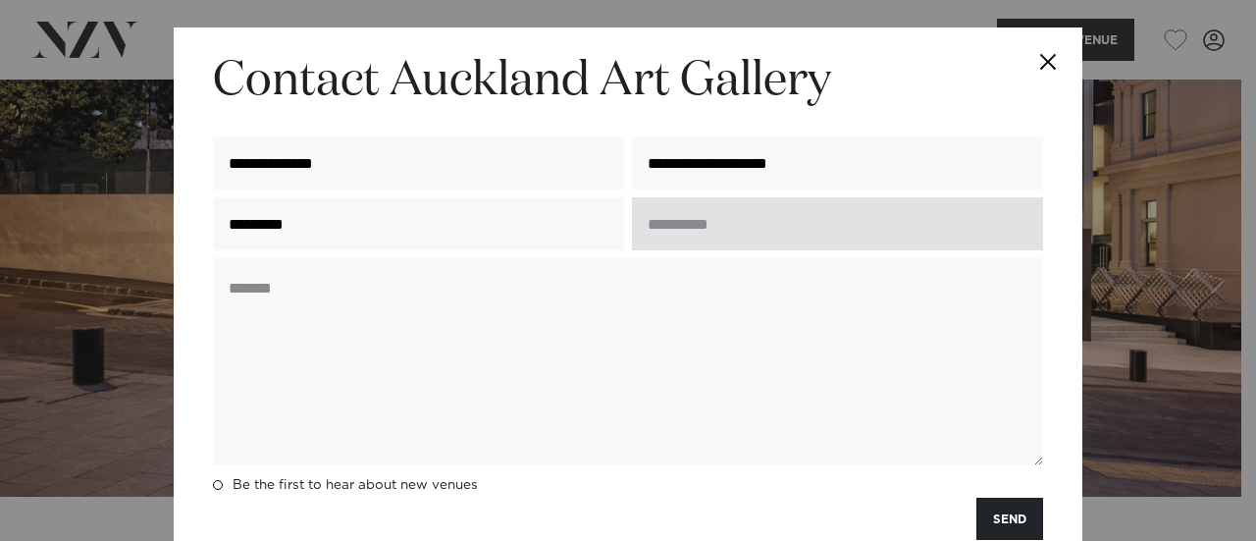
click at [666, 227] on input "text" at bounding box center [837, 223] width 411 height 53
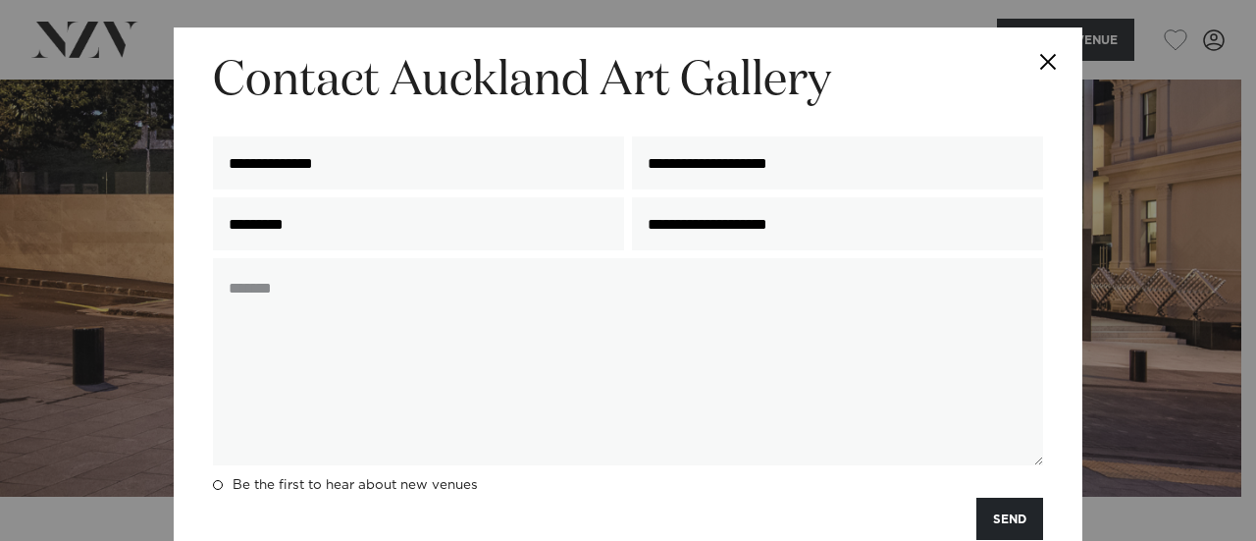
type input "**********"
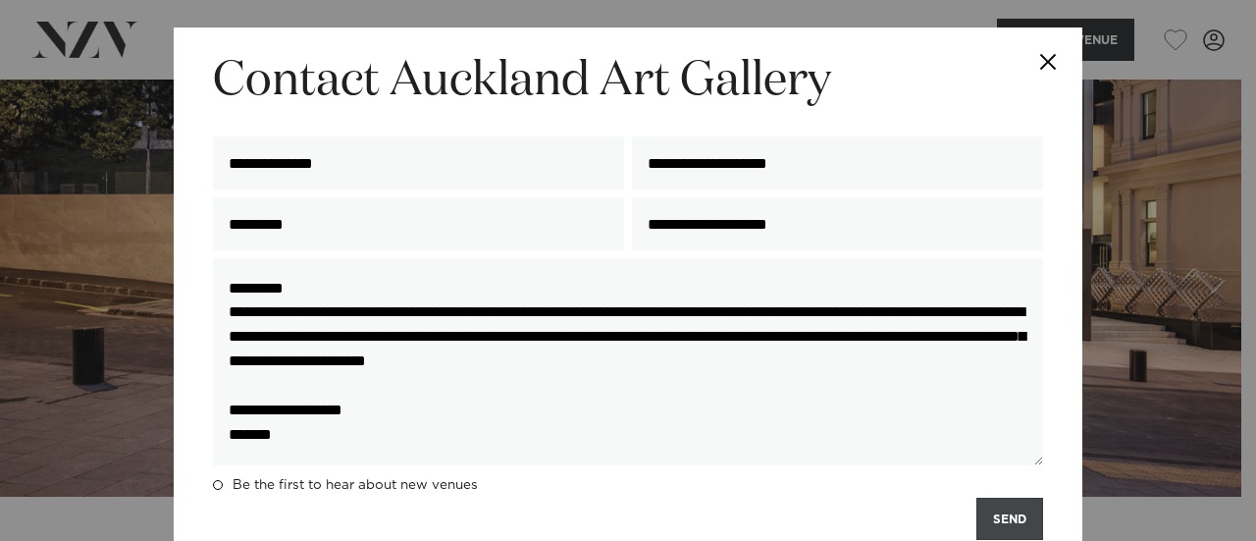
type textarea "**********"
click at [1003, 519] on button "SEND" at bounding box center [1009, 518] width 67 height 42
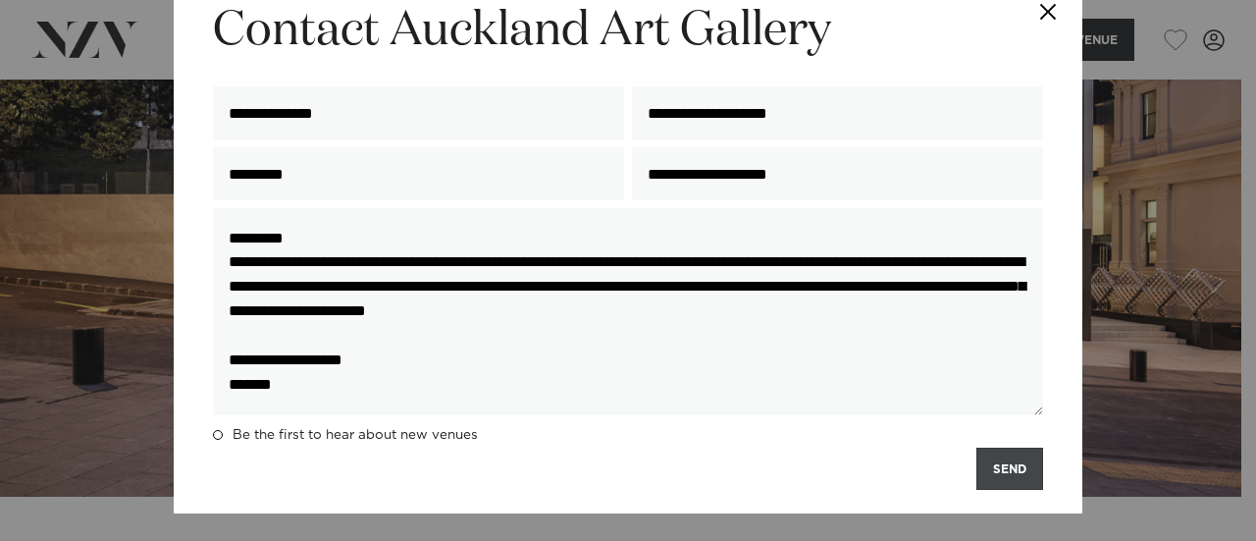
click at [995, 469] on button "SEND" at bounding box center [1009, 468] width 67 height 42
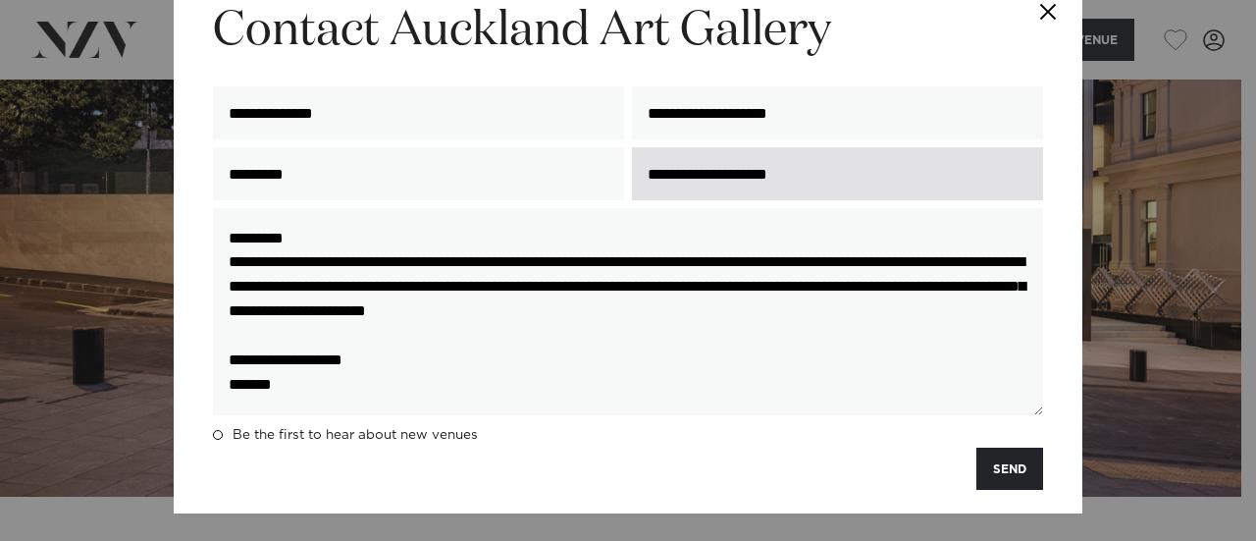
click at [965, 180] on input "**********" at bounding box center [837, 173] width 411 height 53
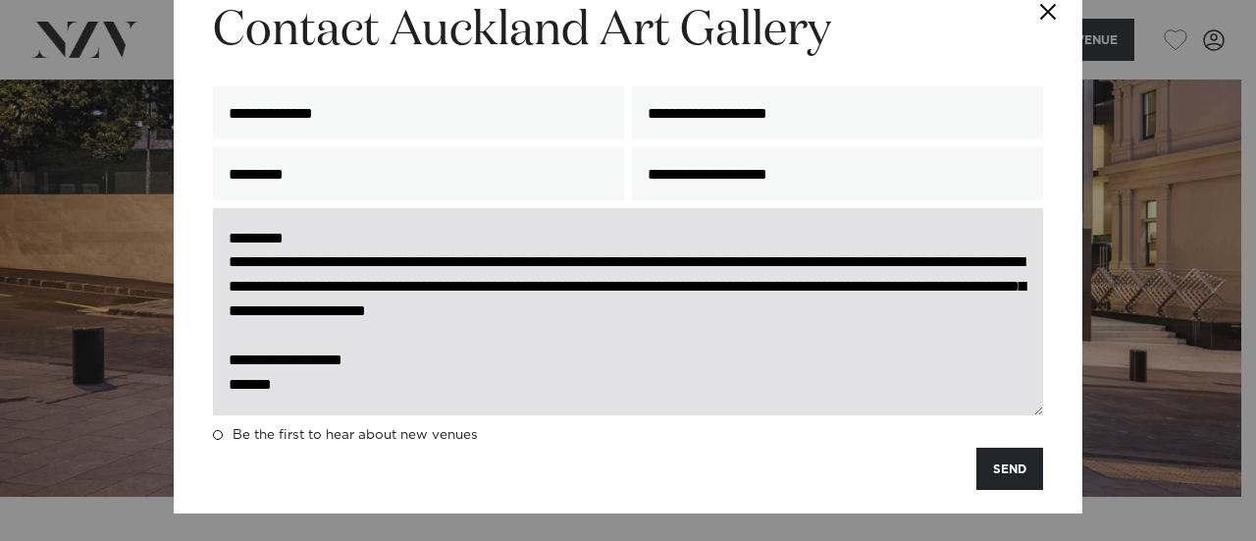
click at [999, 370] on textarea "**********" at bounding box center [628, 311] width 830 height 207
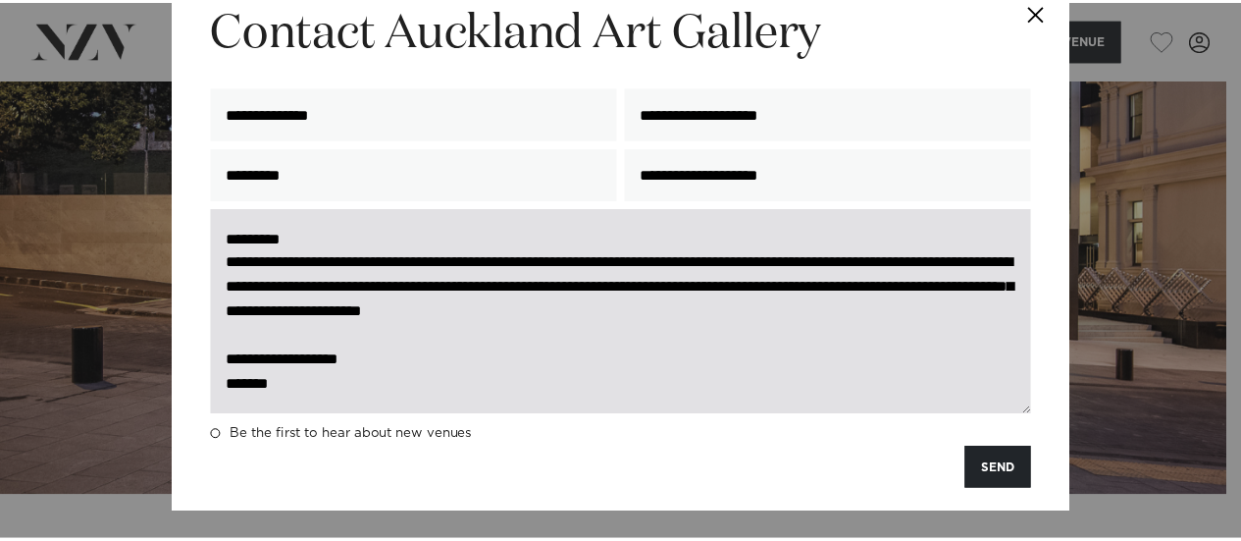
scroll to position [0, 0]
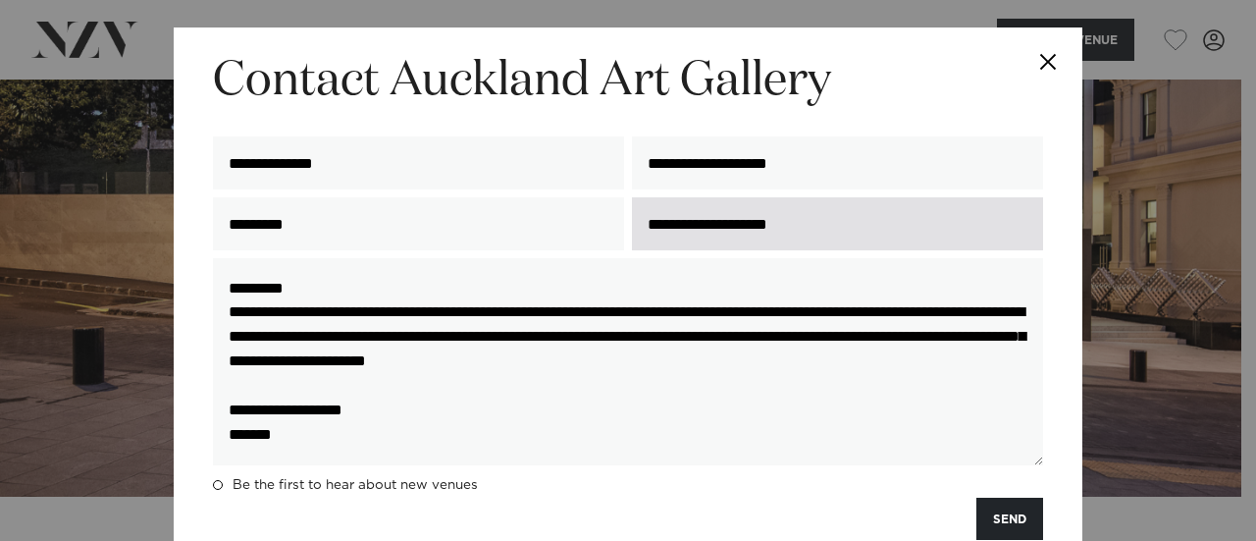
click at [958, 217] on input "**********" at bounding box center [837, 223] width 411 height 53
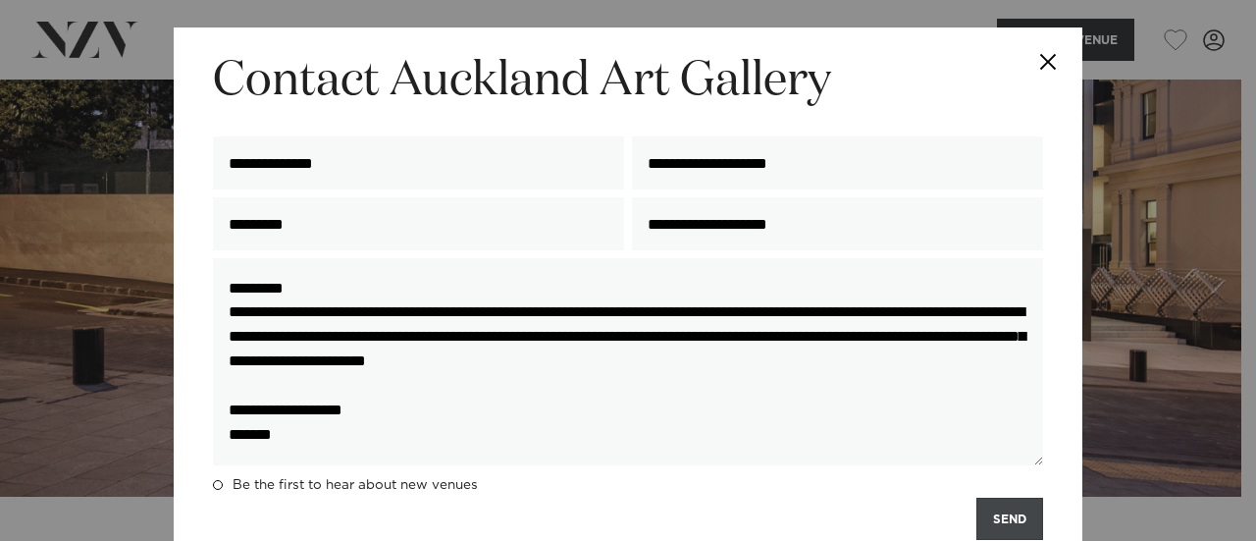
click at [999, 520] on button "SEND" at bounding box center [1009, 518] width 67 height 42
click at [1038, 60] on button "Close" at bounding box center [1048, 61] width 69 height 69
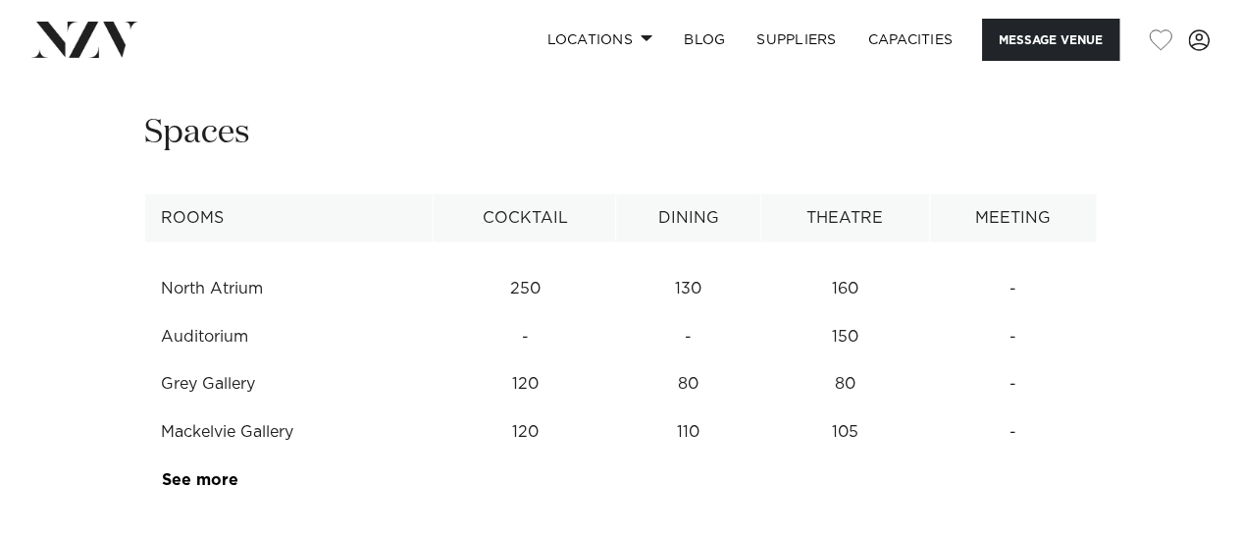
scroll to position [2498, 0]
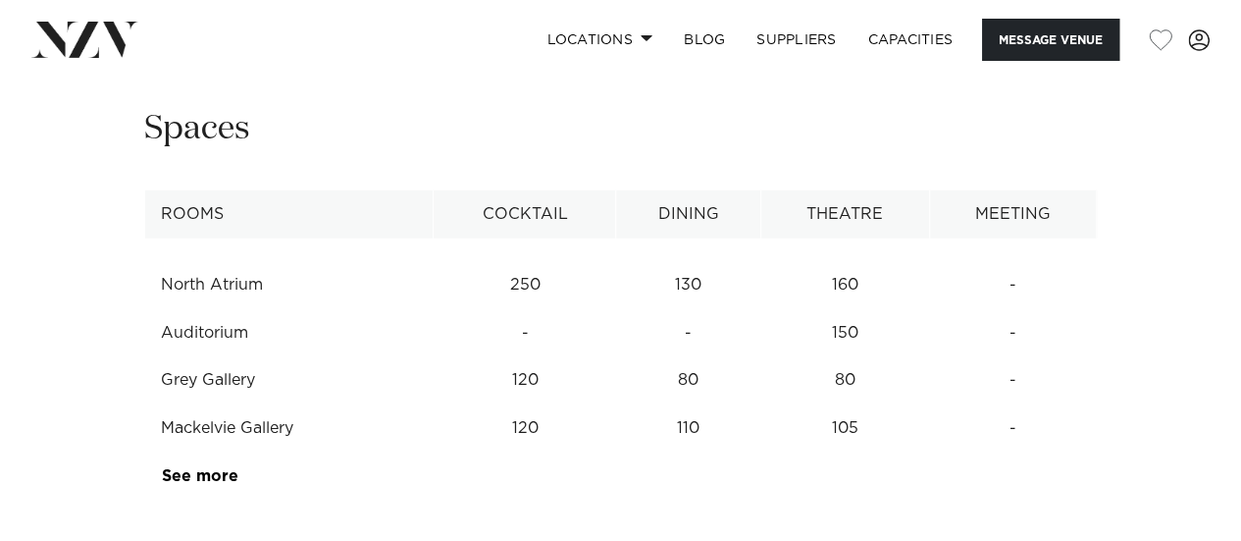
drag, startPoint x: 718, startPoint y: 389, endPoint x: 752, endPoint y: 497, distance: 113.9
click at [752, 497] on table "Rooms Cocktail Dining Theatre Meeting North Atrium 250 130 160 - Auditorium - -…" at bounding box center [620, 345] width 953 height 310
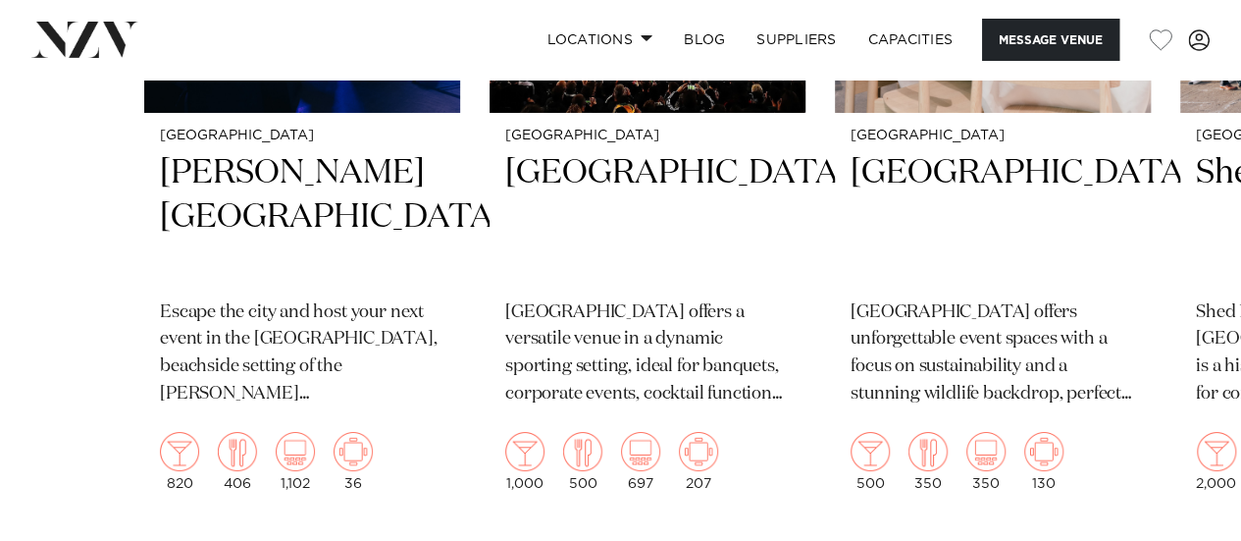
scroll to position [3540, 0]
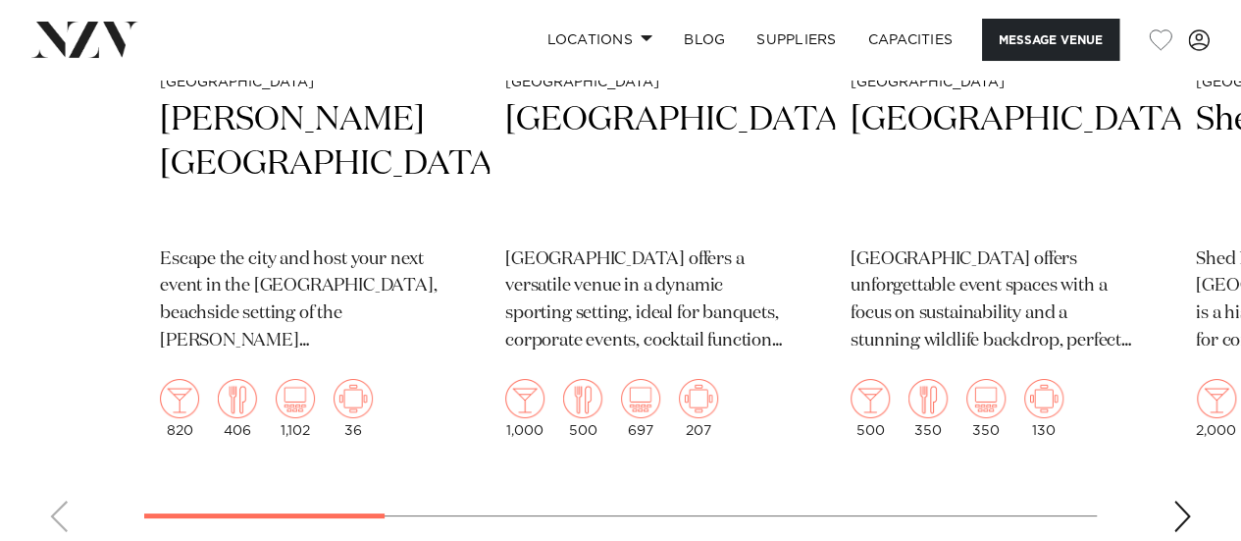
click at [1181, 520] on div "Next slide" at bounding box center [1183, 515] width 20 height 31
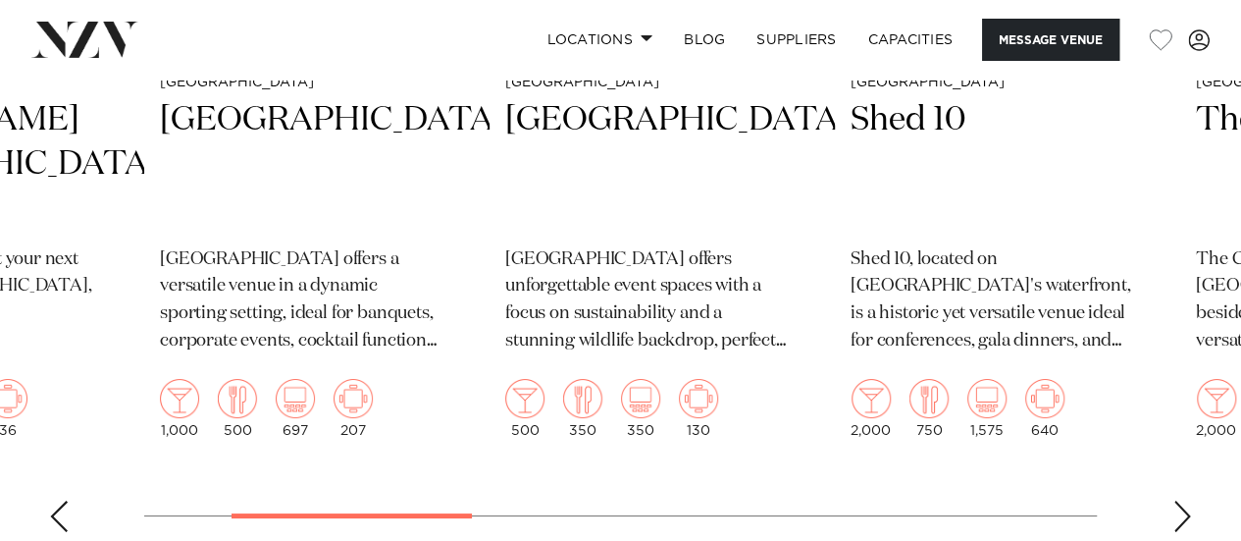
click at [1181, 520] on div "Next slide" at bounding box center [1183, 515] width 20 height 31
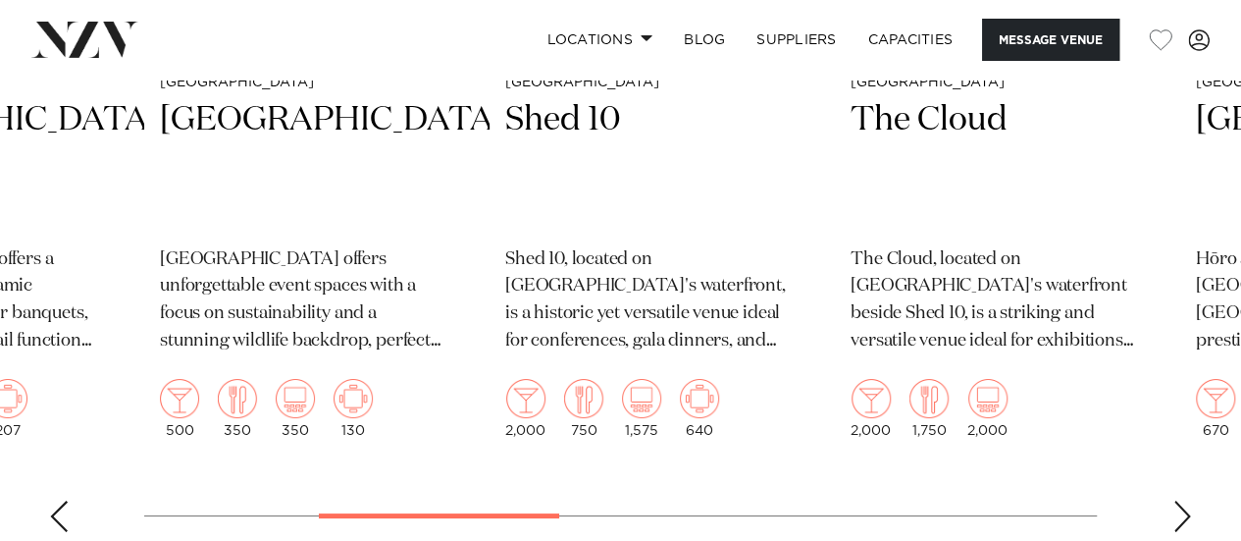
click at [1181, 520] on div "Next slide" at bounding box center [1183, 515] width 20 height 31
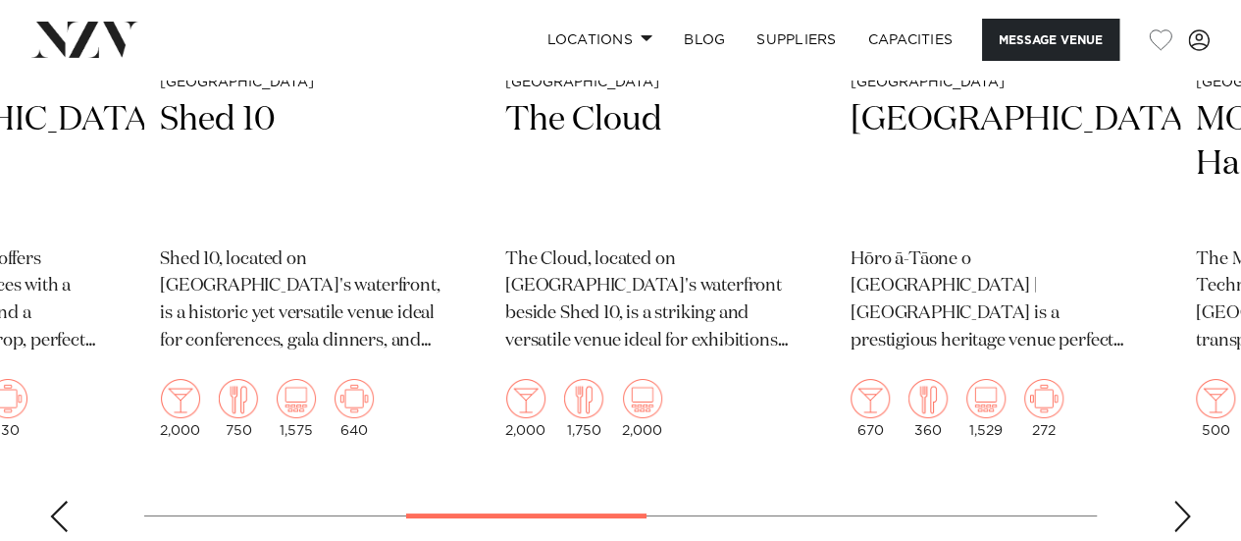
click at [1181, 520] on div "Next slide" at bounding box center [1183, 515] width 20 height 31
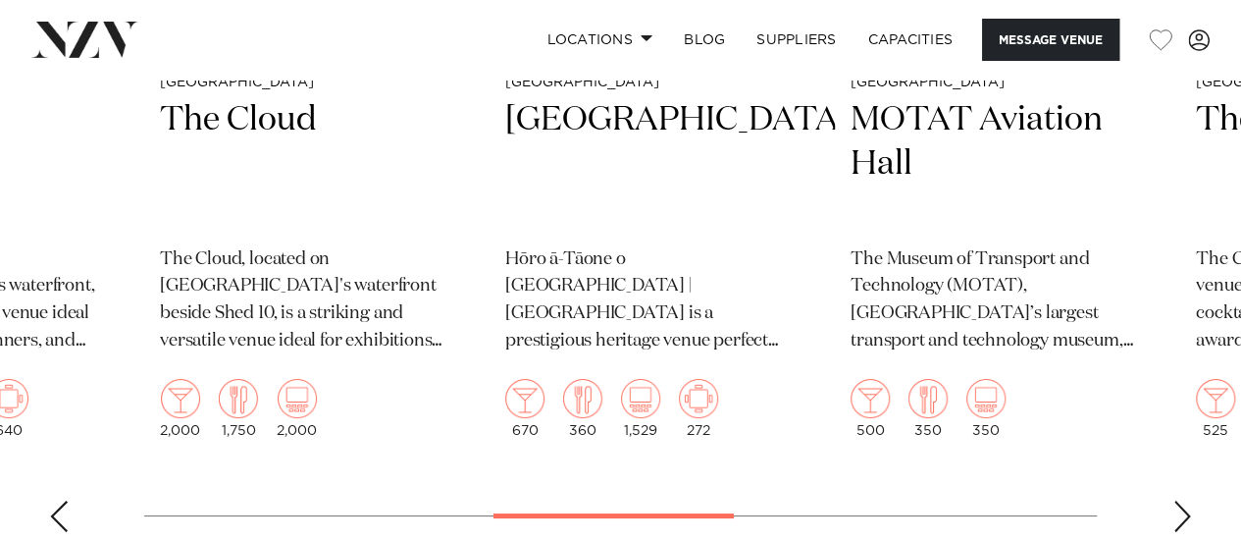
click at [1181, 520] on div "Next slide" at bounding box center [1183, 515] width 20 height 31
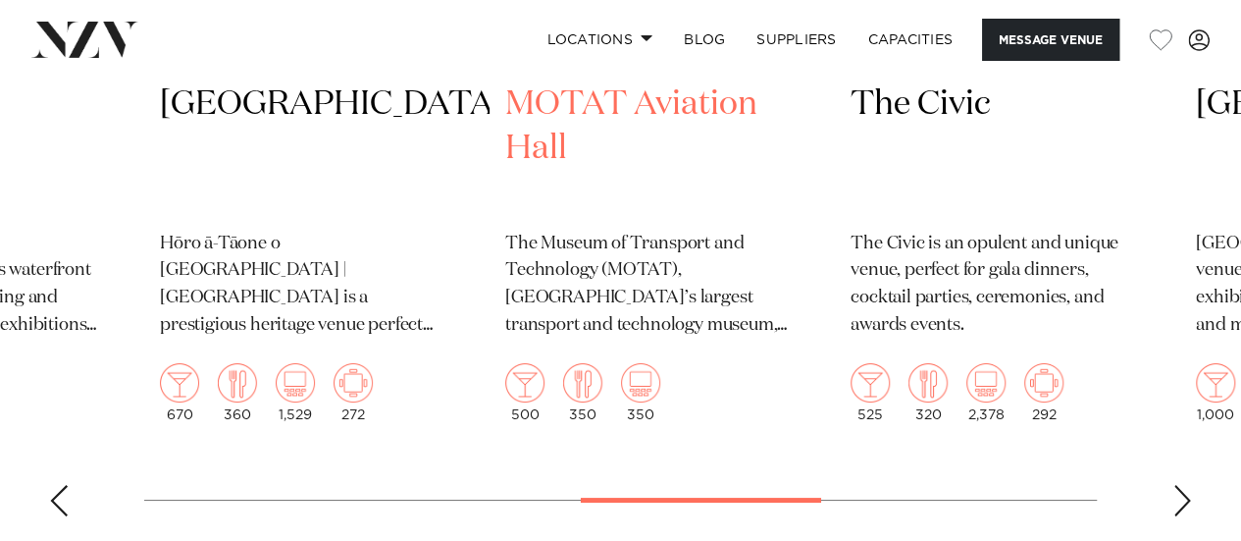
scroll to position [3560, 0]
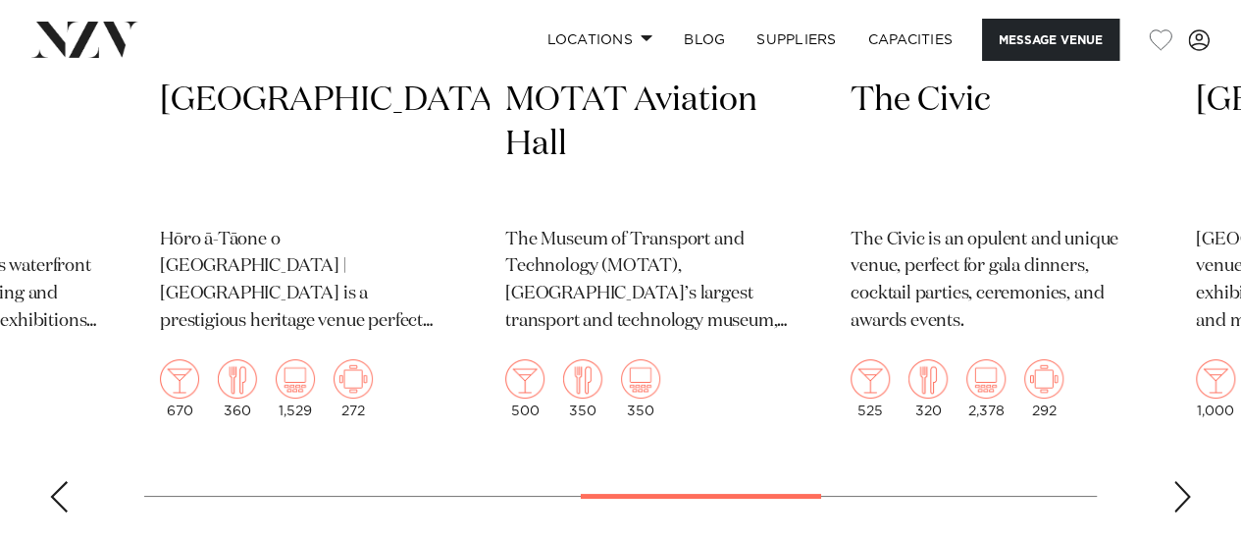
click at [1188, 496] on div "Next slide" at bounding box center [1183, 496] width 20 height 31
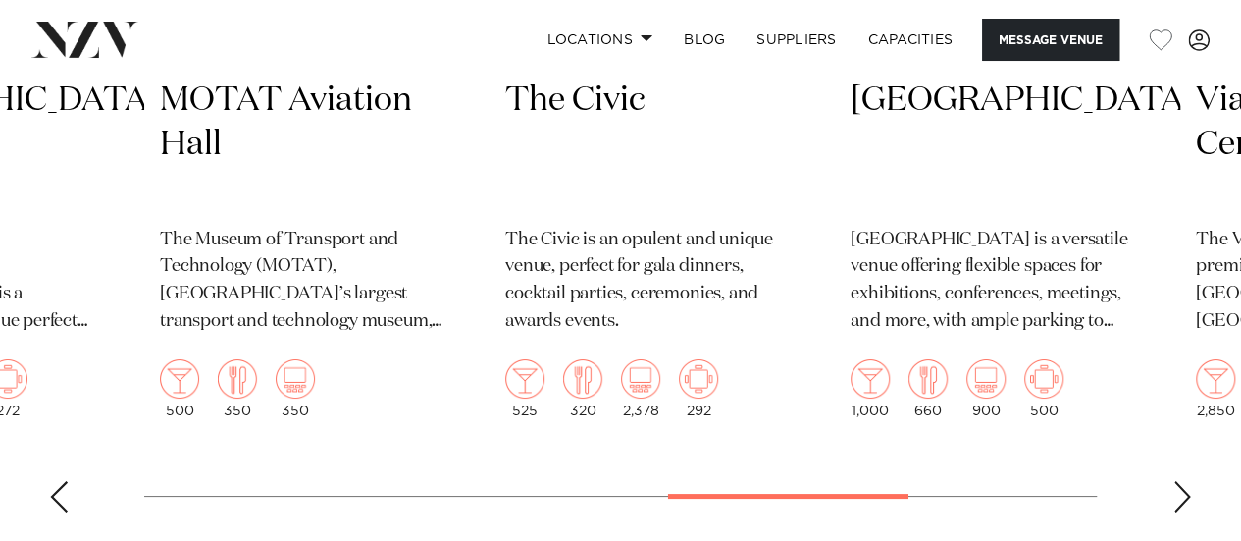
click at [1188, 496] on div "Next slide" at bounding box center [1183, 496] width 20 height 31
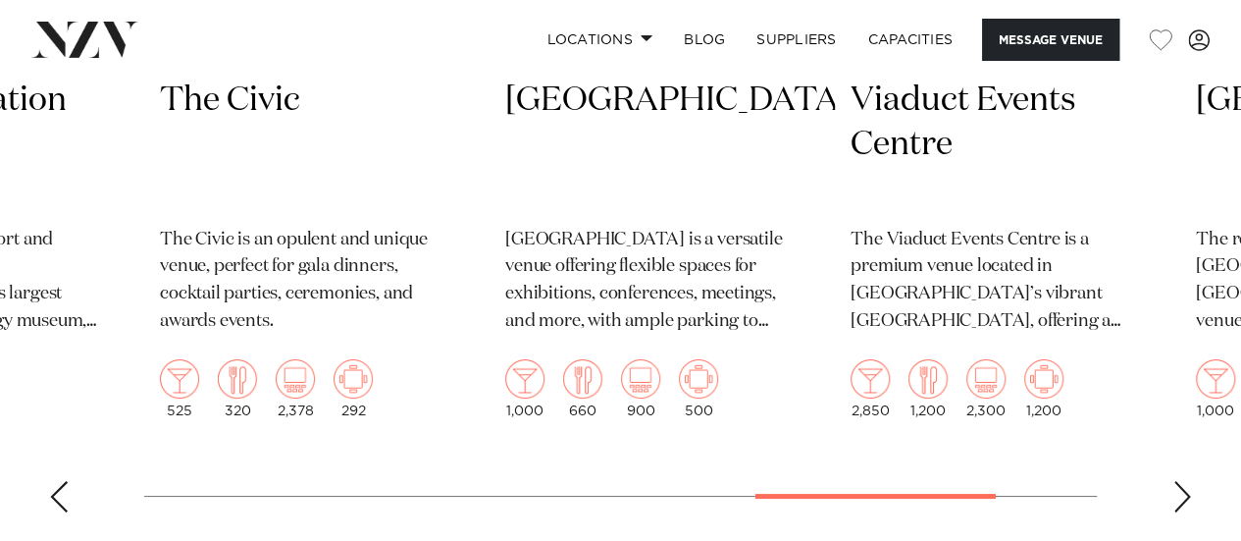
click at [1188, 496] on div "Next slide" at bounding box center [1183, 496] width 20 height 31
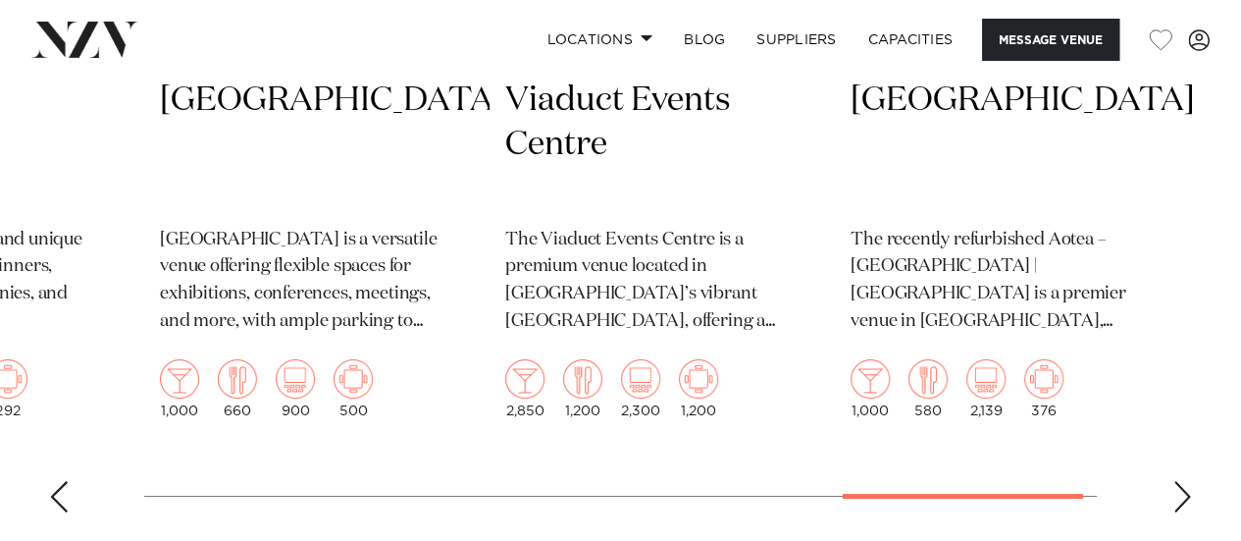
click at [1188, 496] on div "Next slide" at bounding box center [1183, 496] width 20 height 31
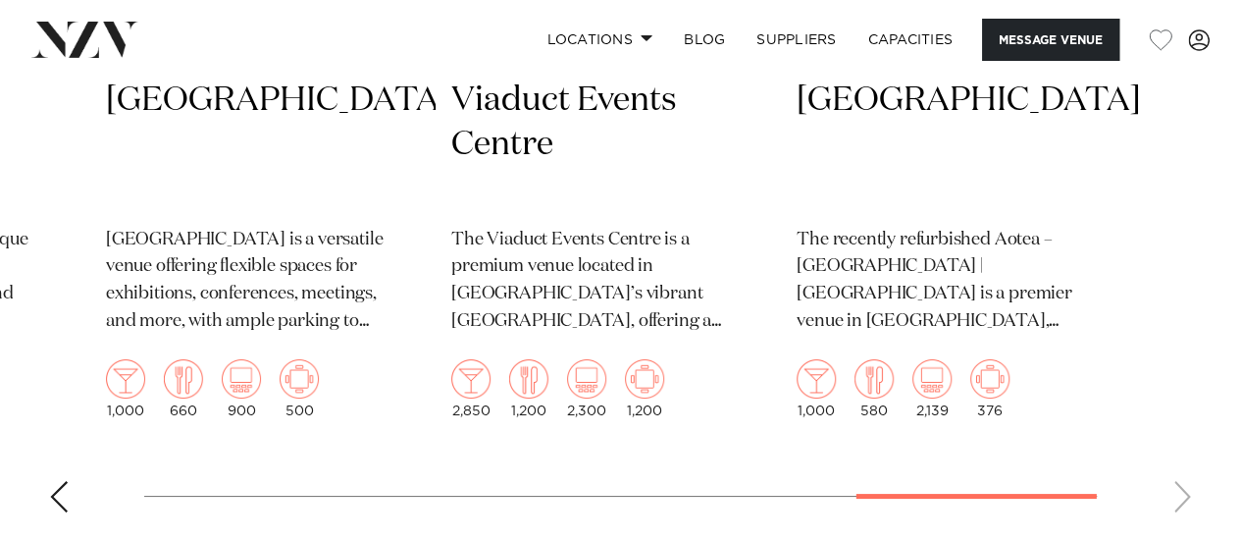
click at [59, 490] on div "Previous slide" at bounding box center [59, 496] width 20 height 31
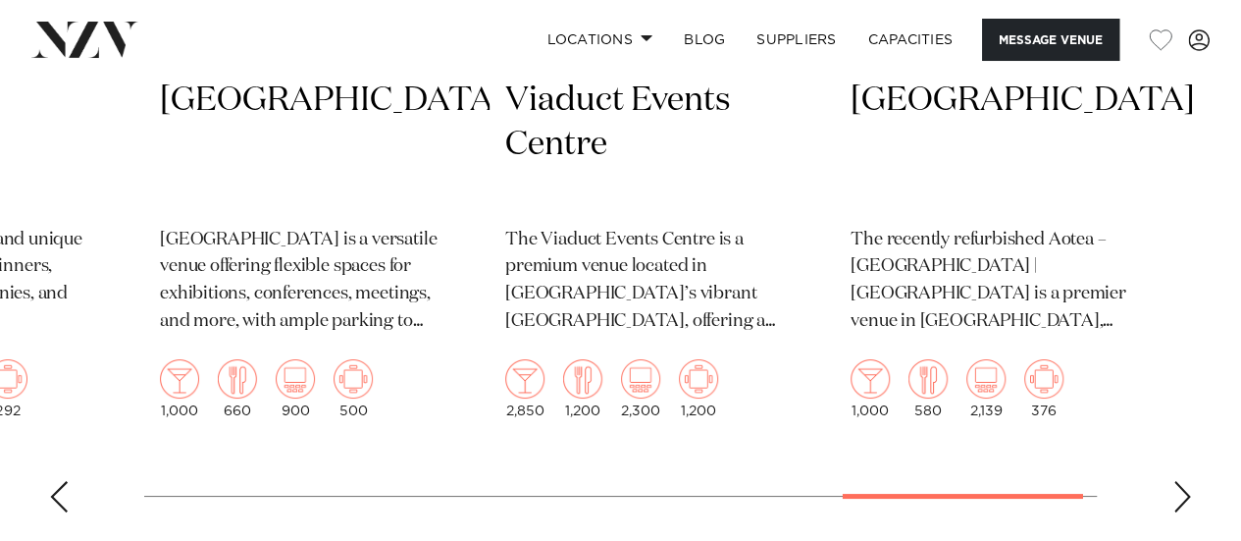
click at [59, 490] on div "Previous slide" at bounding box center [59, 496] width 20 height 31
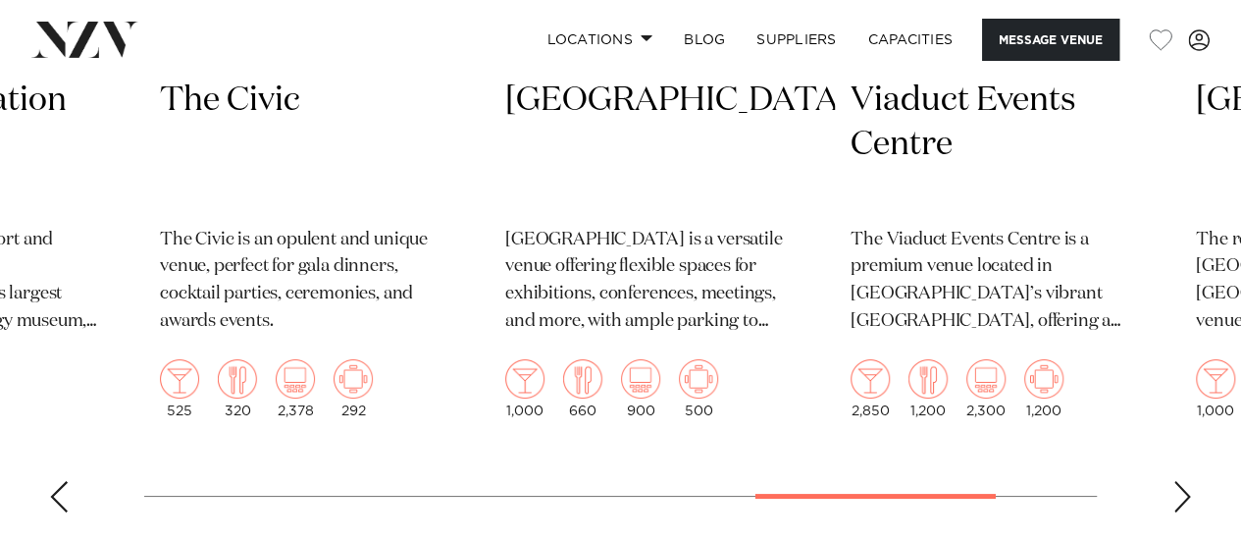
click at [59, 490] on div "Previous slide" at bounding box center [59, 496] width 20 height 31
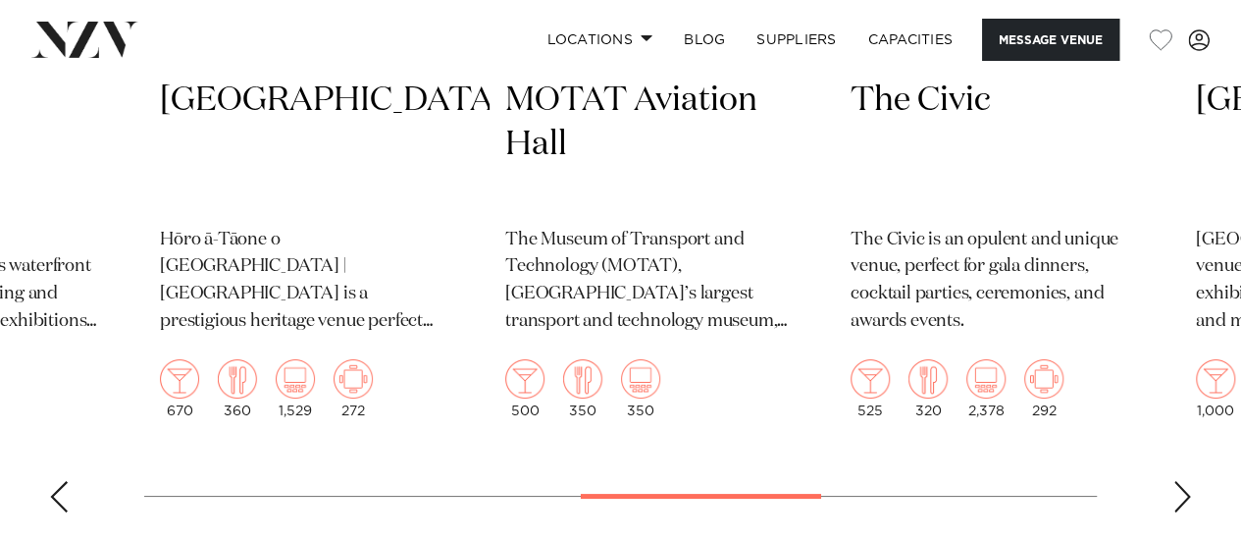
click at [59, 490] on div "Previous slide" at bounding box center [59, 496] width 20 height 31
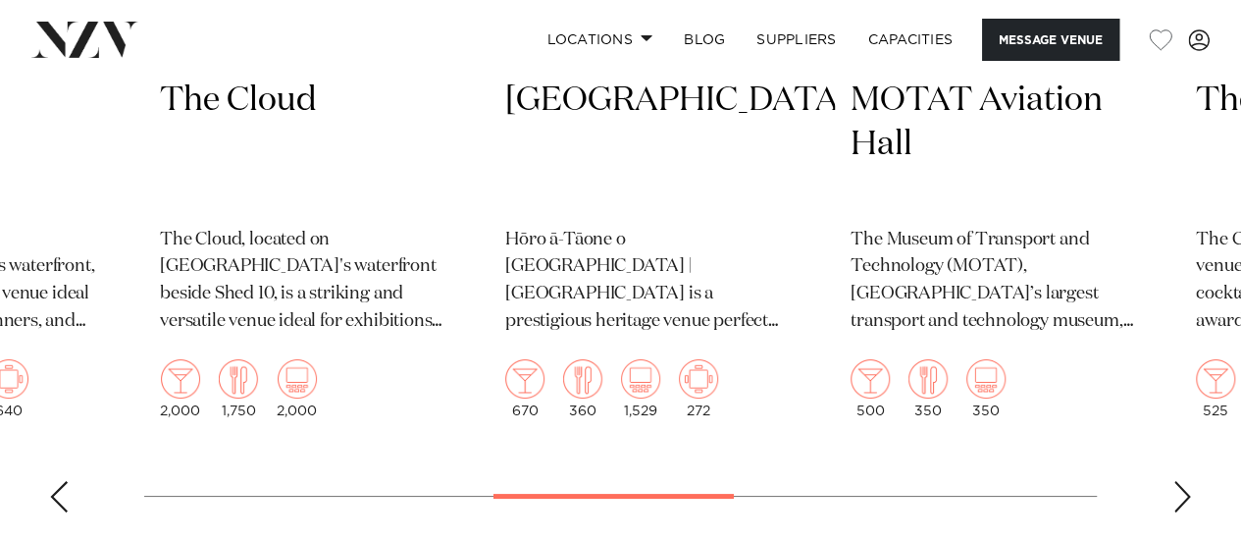
click at [59, 490] on div "Previous slide" at bounding box center [59, 496] width 20 height 31
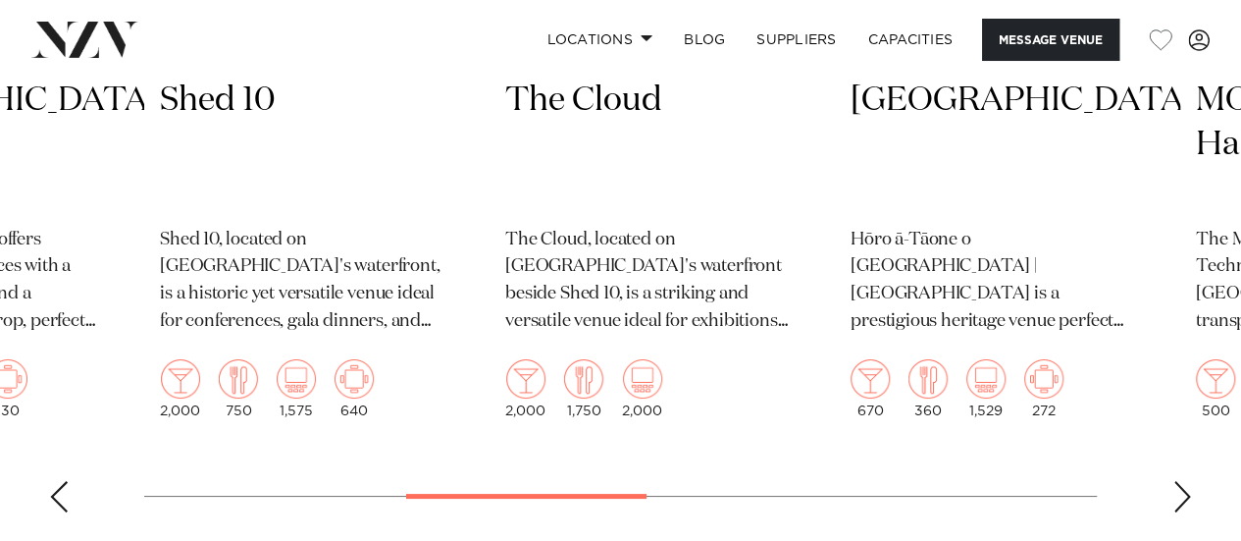
click at [59, 490] on div "Previous slide" at bounding box center [59, 496] width 20 height 31
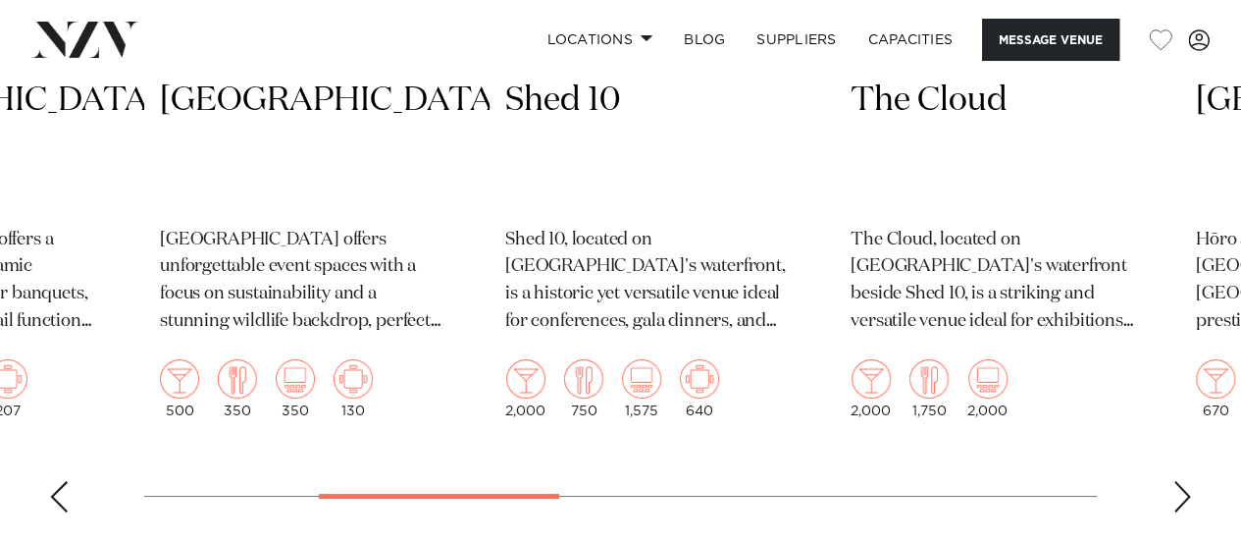
click at [59, 490] on div "Previous slide" at bounding box center [59, 496] width 20 height 31
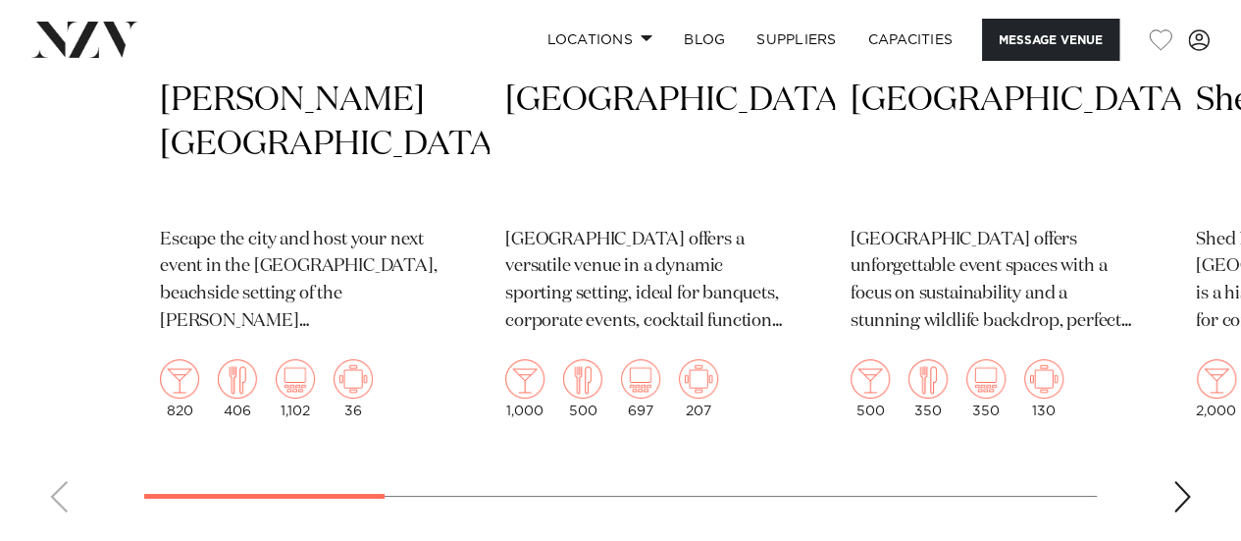
click at [59, 490] on swiper-container "[GEOGRAPHIC_DATA][PERSON_NAME] Escape the city and host your next event in the …" at bounding box center [620, 72] width 1241 height 912
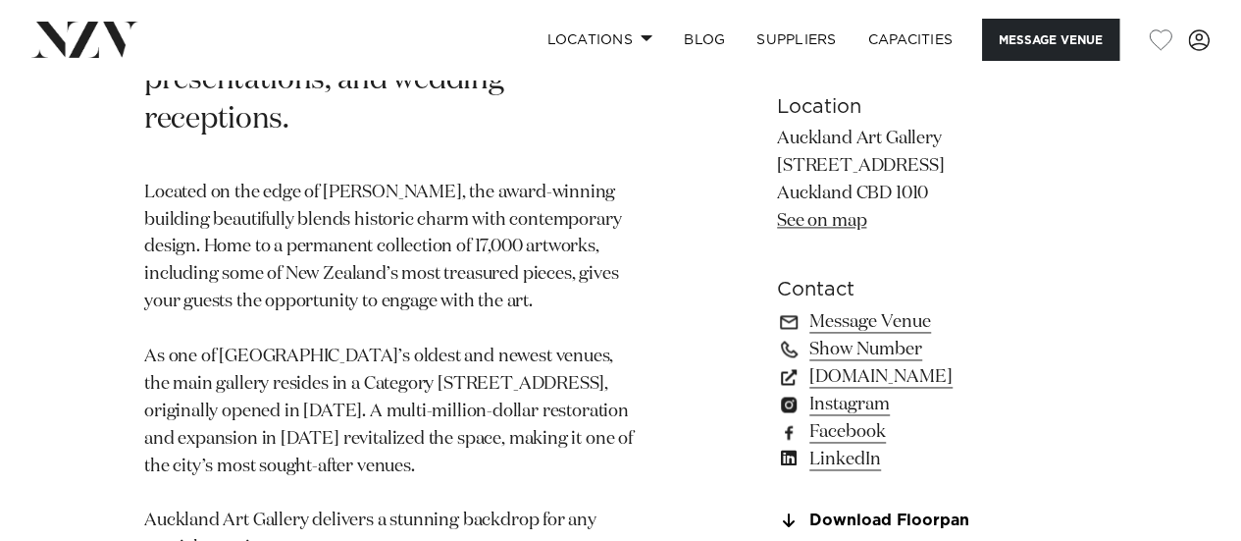
scroll to position [1285, 0]
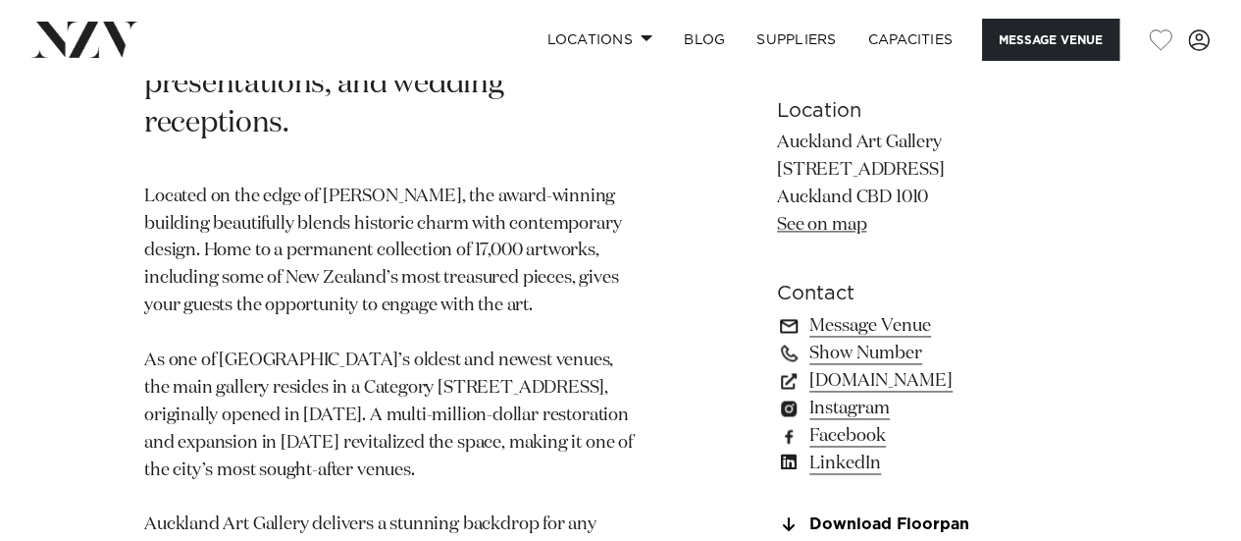
click at [849, 327] on link "Message Venue" at bounding box center [937, 324] width 320 height 27
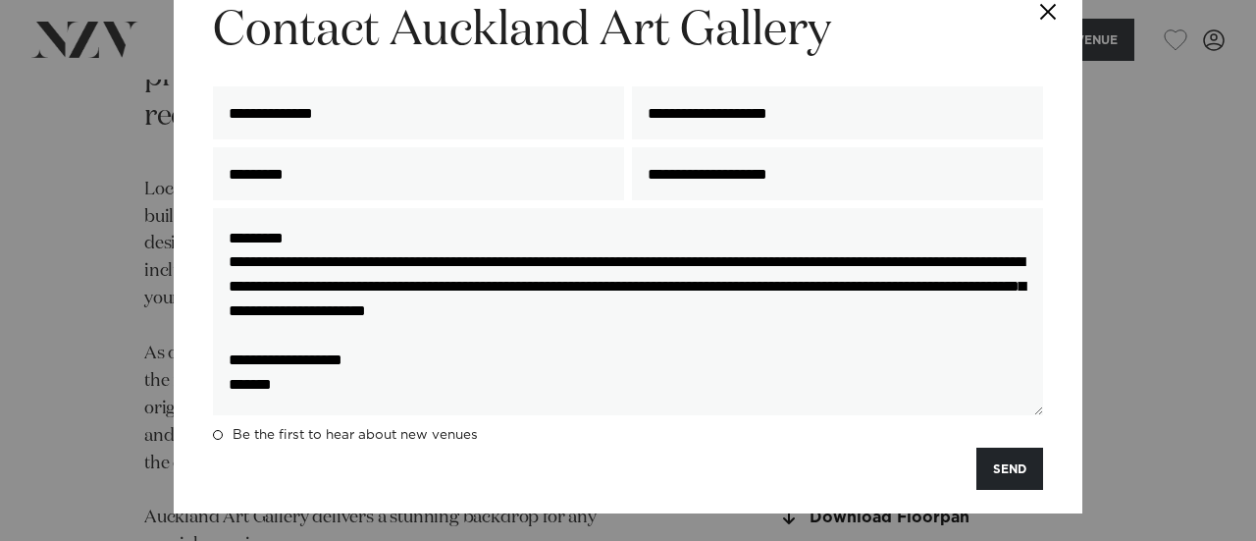
scroll to position [31, 0]
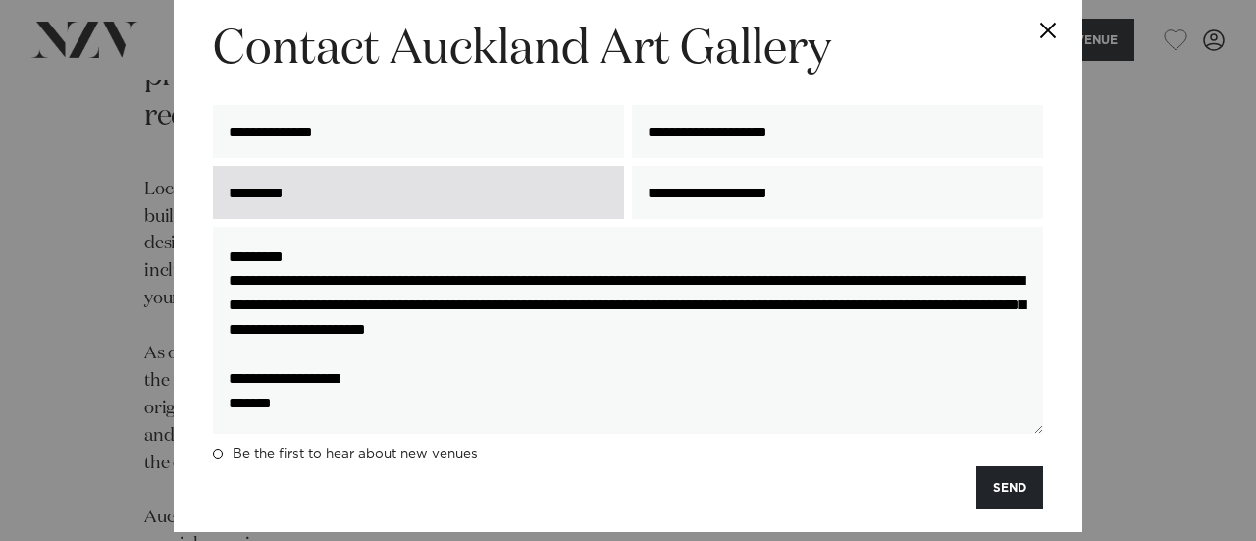
drag, startPoint x: 856, startPoint y: 185, endPoint x: 567, endPoint y: 182, distance: 288.5
click at [567, 182] on div "**********" at bounding box center [628, 192] width 838 height 69
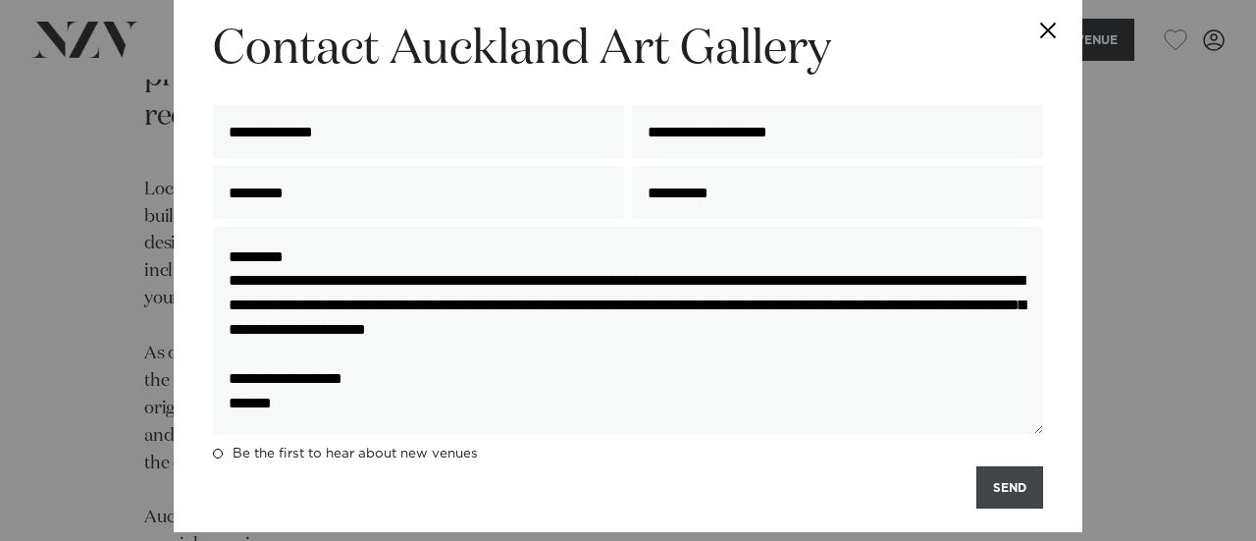
type input "**********"
click at [986, 486] on button "SEND" at bounding box center [1009, 487] width 67 height 42
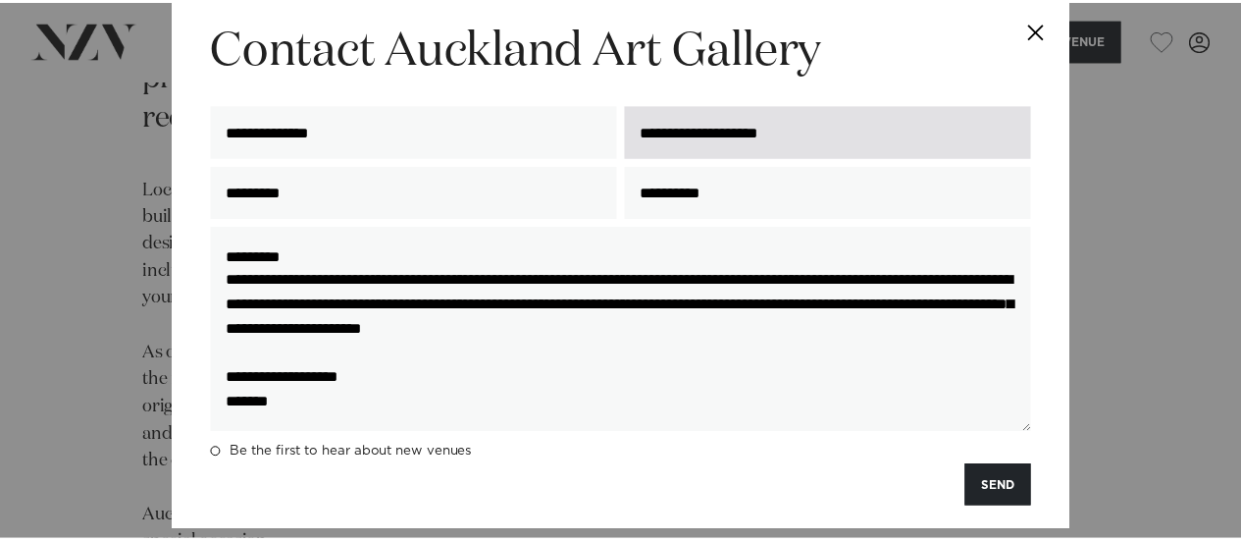
scroll to position [0, 0]
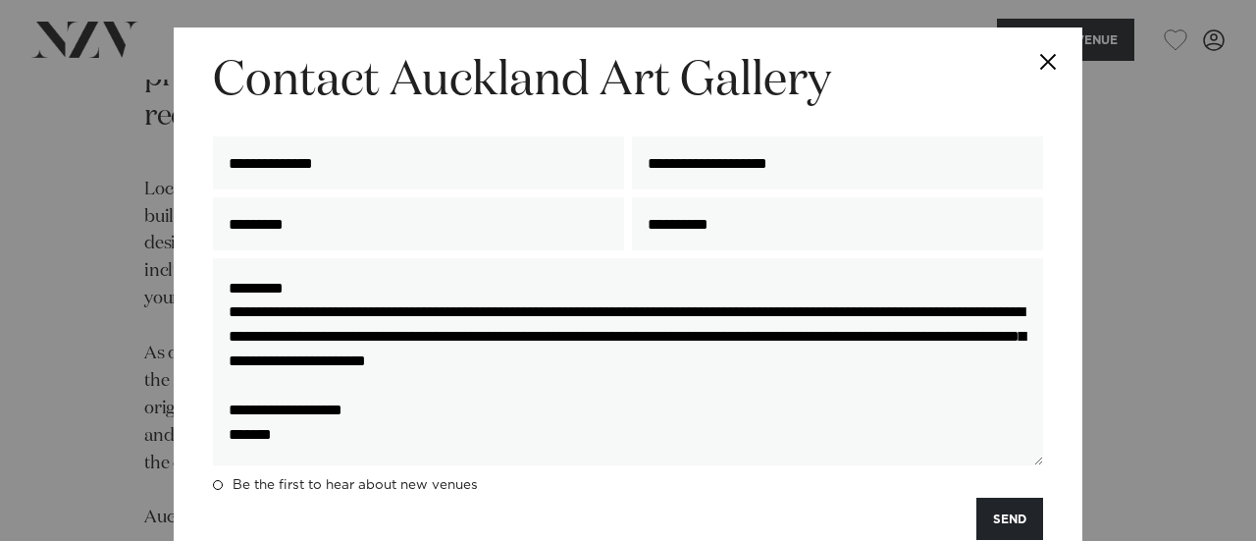
click at [1049, 57] on button "Close" at bounding box center [1048, 61] width 69 height 69
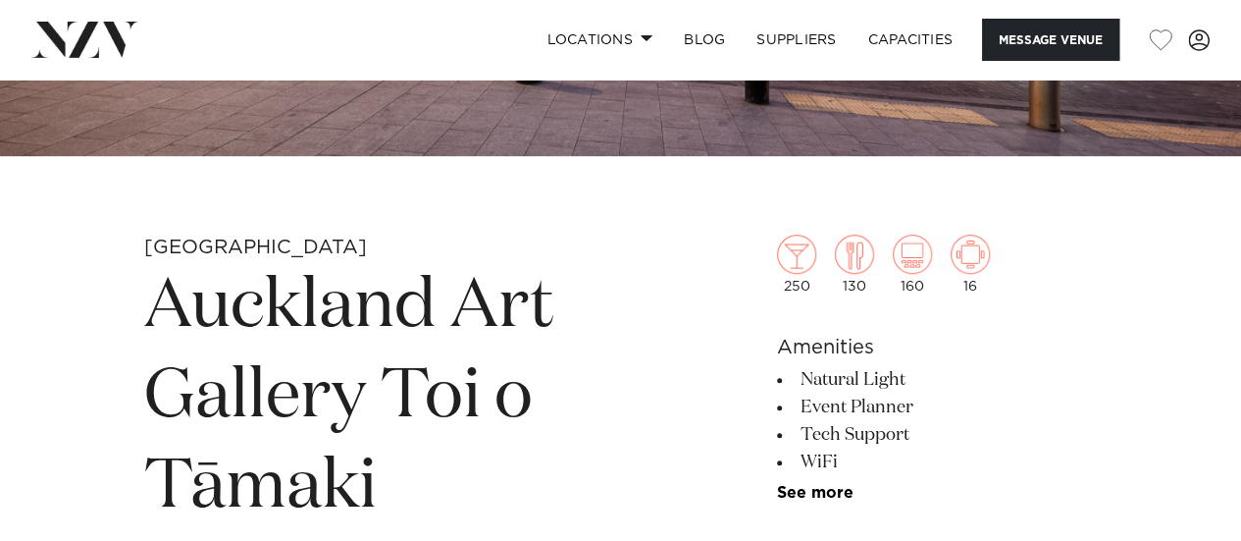
scroll to position [499, 0]
